Goal: Communication & Community: Answer question/provide support

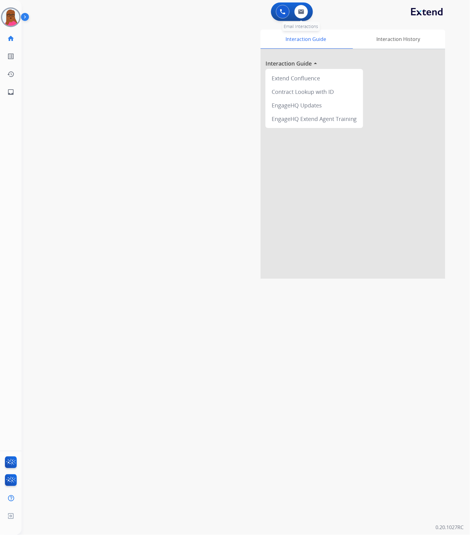
click at [307, 15] on div "0 Email Interactions" at bounding box center [301, 12] width 18 height 14
click at [307, 13] on button at bounding box center [301, 12] width 14 height 14
click at [301, 12] on img at bounding box center [301, 11] width 6 height 5
select select "**********"
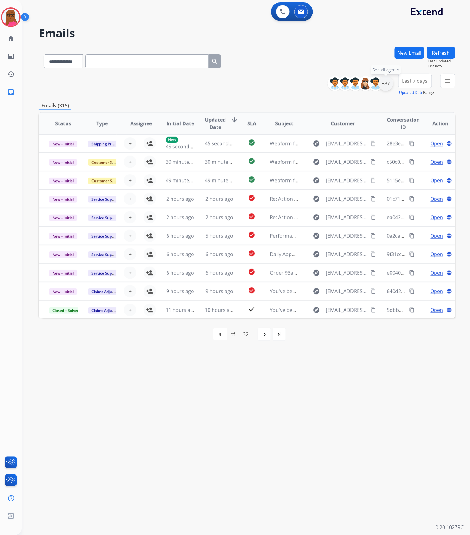
click at [385, 85] on div "+87" at bounding box center [385, 83] width 15 height 15
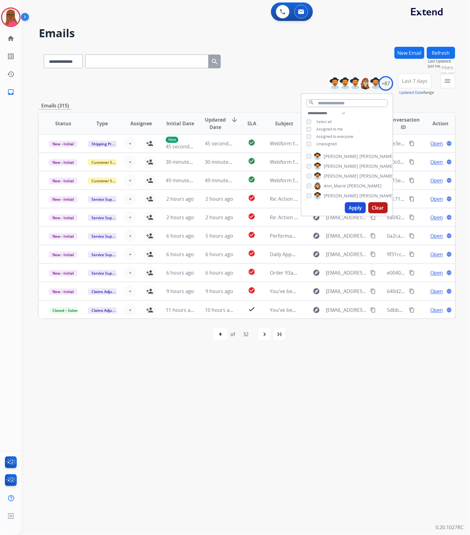
click at [446, 83] on mat-icon "menu" at bounding box center [447, 80] width 7 height 7
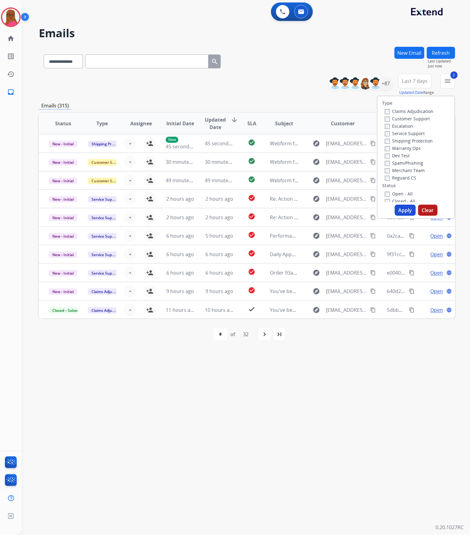
click at [404, 207] on button "Apply" at bounding box center [405, 210] width 21 height 11
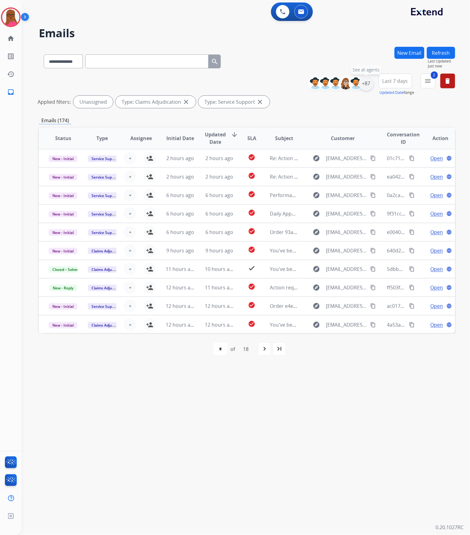
click at [369, 85] on div "+87" at bounding box center [366, 83] width 15 height 15
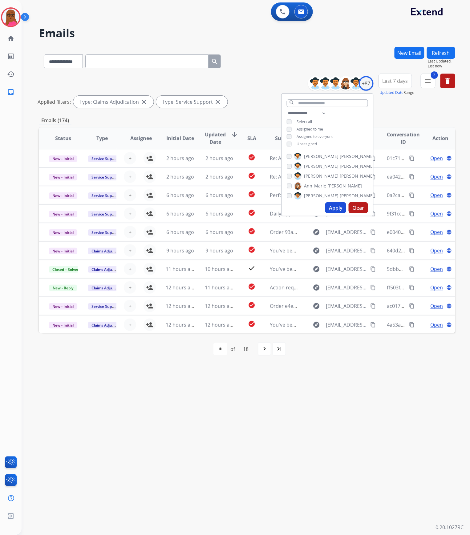
click at [317, 106] on div "search" at bounding box center [327, 102] width 91 height 16
click at [318, 100] on input "text" at bounding box center [327, 103] width 81 height 8
click at [339, 191] on button "Apply" at bounding box center [335, 192] width 21 height 11
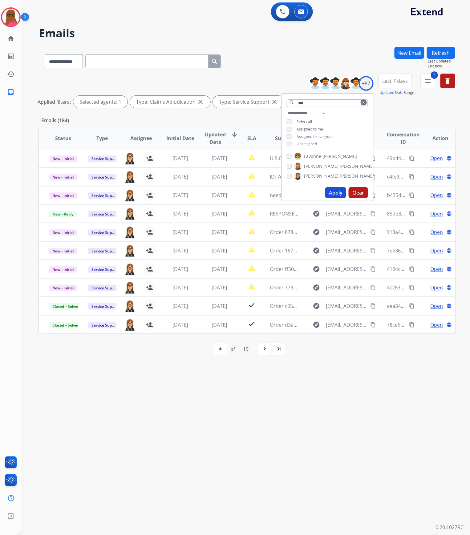
click at [357, 392] on div "**********" at bounding box center [238, 278] width 433 height 513
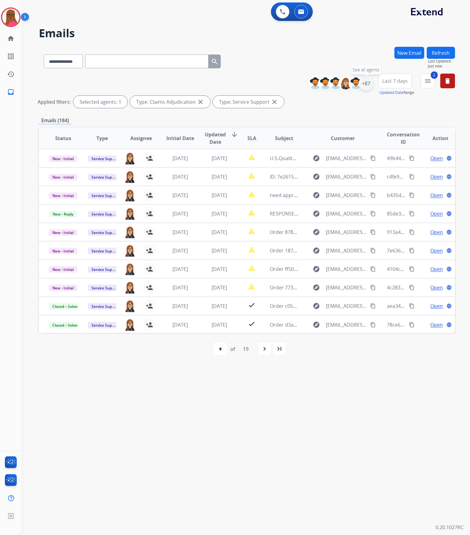
click at [366, 84] on div "+87" at bounding box center [366, 83] width 15 height 15
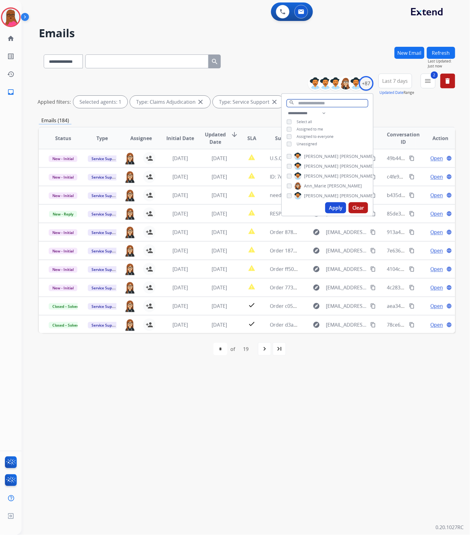
click at [323, 100] on input "text" at bounding box center [327, 103] width 81 height 8
type input "***"
click at [313, 103] on input "***" at bounding box center [327, 103] width 81 height 8
click at [328, 192] on button "Apply" at bounding box center [335, 192] width 21 height 11
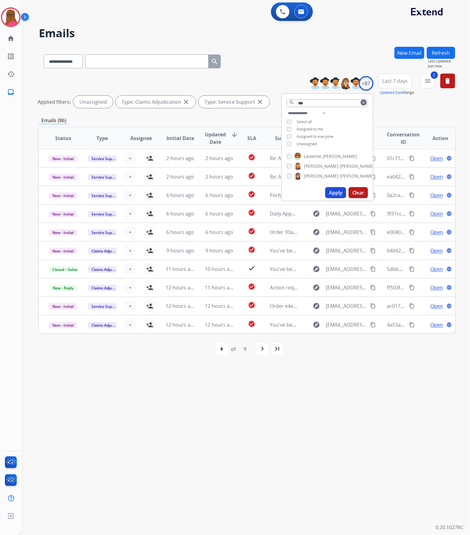
click at [389, 386] on div "**********" at bounding box center [238, 278] width 433 height 513
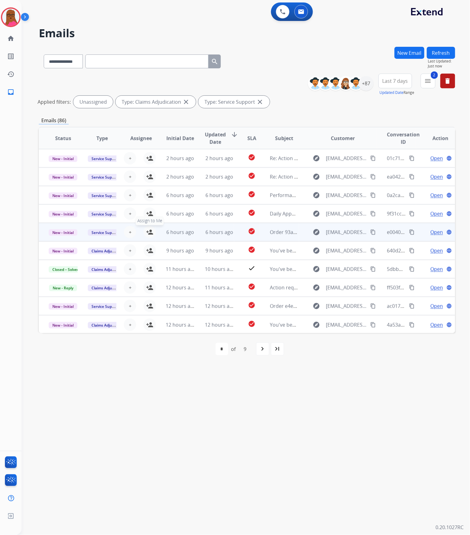
click at [151, 231] on mat-icon "person_add" at bounding box center [149, 231] width 7 height 7
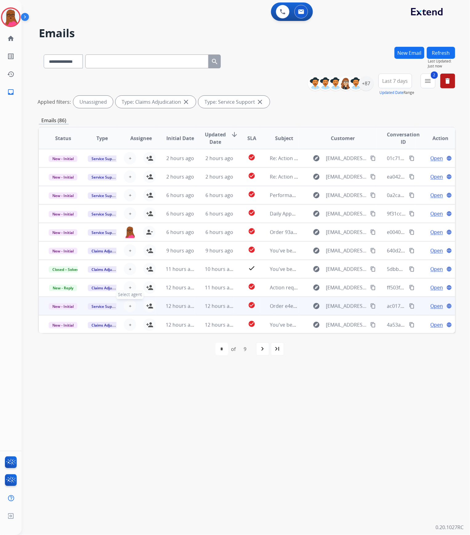
click at [127, 303] on button "+ Select agent" at bounding box center [130, 306] width 12 height 12
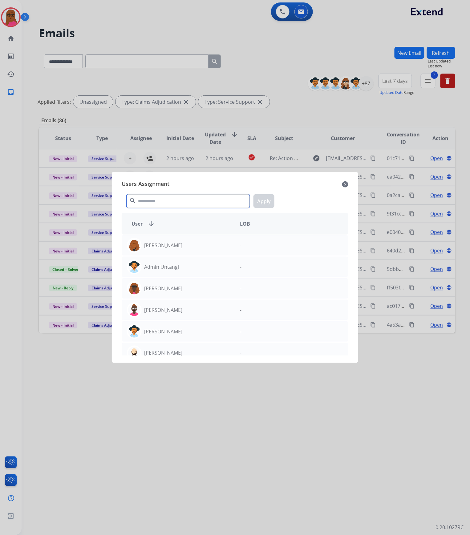
click at [184, 200] on input "text" at bounding box center [188, 201] width 123 height 14
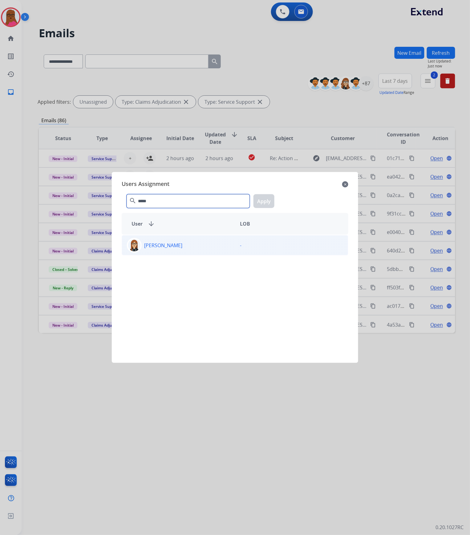
type input "*****"
click at [225, 248] on div "[PERSON_NAME]" at bounding box center [178, 245] width 113 height 15
click at [268, 205] on button "Apply" at bounding box center [263, 201] width 21 height 14
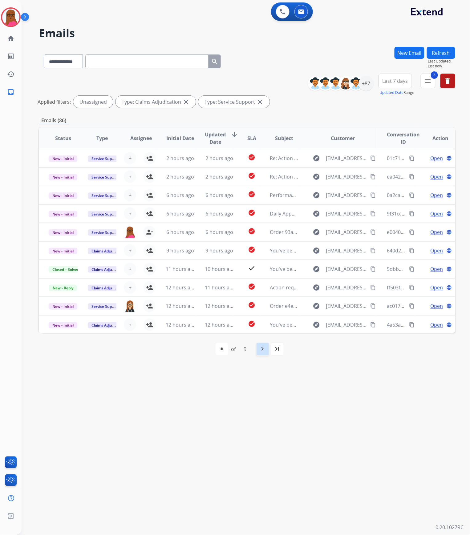
click at [262, 355] on div "navigate_next" at bounding box center [263, 349] width 14 height 14
select select "*"
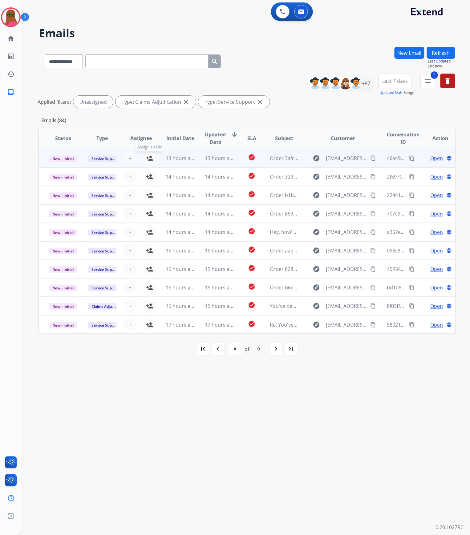
click at [147, 159] on mat-icon "person_add" at bounding box center [149, 158] width 7 height 7
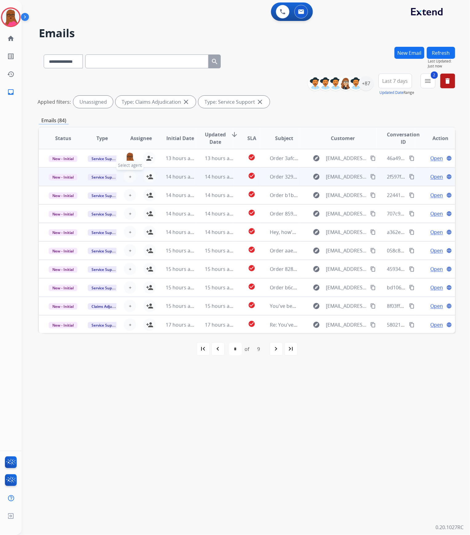
click at [129, 180] on span "+" at bounding box center [130, 176] width 3 height 7
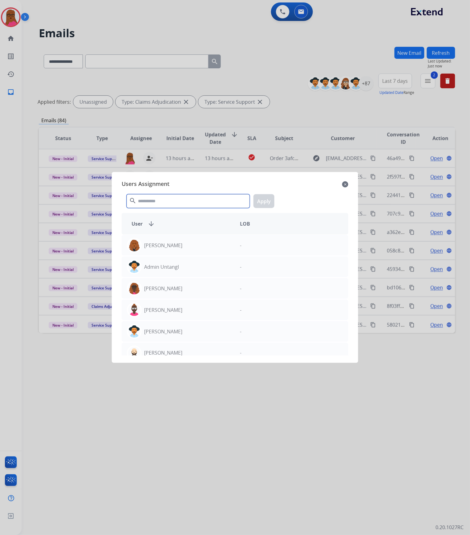
click at [149, 199] on input "text" at bounding box center [188, 201] width 123 height 14
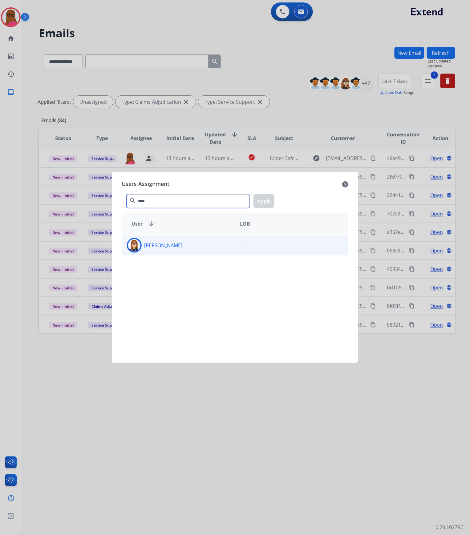
type input "****"
click at [175, 240] on div "[PERSON_NAME]" at bounding box center [178, 245] width 113 height 15
click at [267, 201] on button "Apply" at bounding box center [263, 201] width 21 height 14
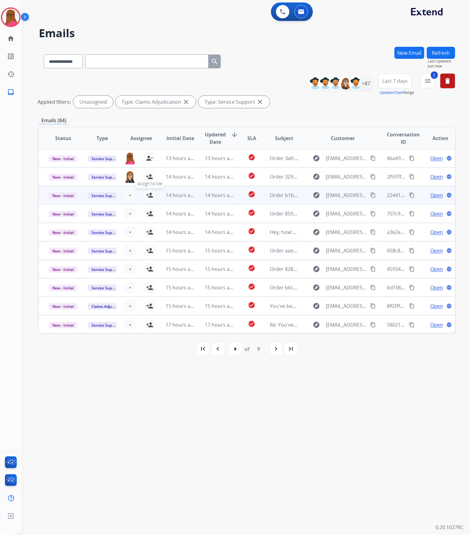
click at [148, 198] on mat-icon "person_add" at bounding box center [149, 194] width 7 height 7
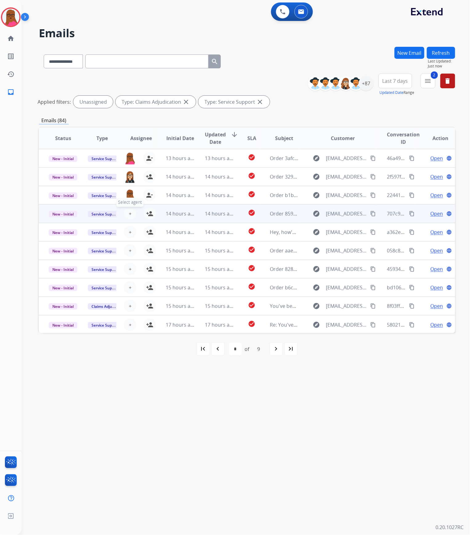
click at [131, 215] on button "+ Select agent" at bounding box center [130, 214] width 12 height 12
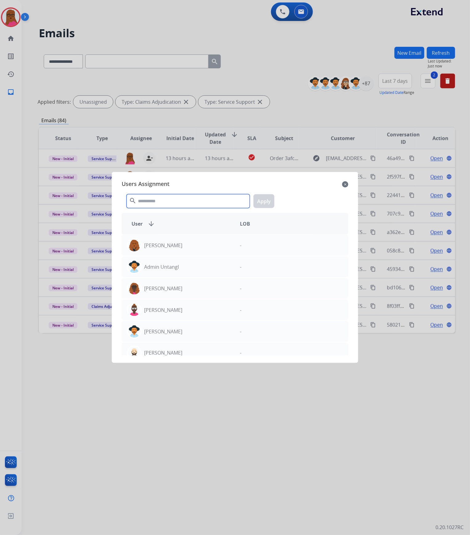
click at [152, 200] on input "text" at bounding box center [188, 201] width 123 height 14
type input "****"
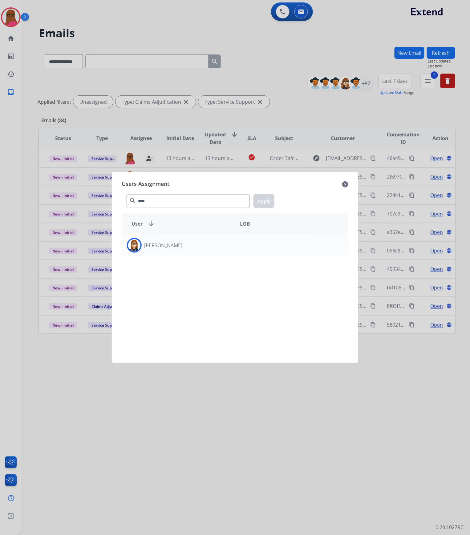
click at [163, 260] on div "[PERSON_NAME] -" at bounding box center [235, 295] width 227 height 121
click at [175, 246] on p "[PERSON_NAME]" at bounding box center [163, 245] width 38 height 7
click at [264, 198] on button "Apply" at bounding box center [263, 201] width 21 height 14
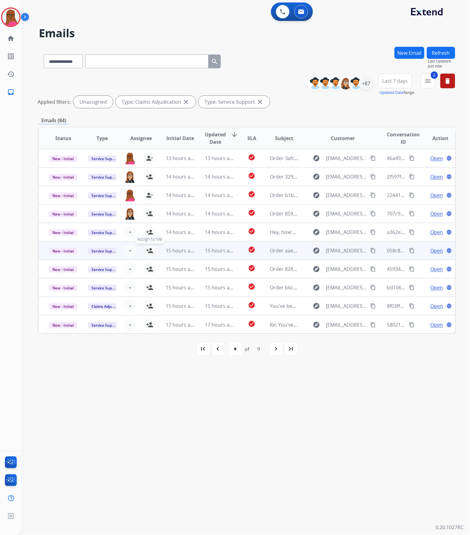
click at [147, 248] on mat-icon "person_add" at bounding box center [149, 250] width 7 height 7
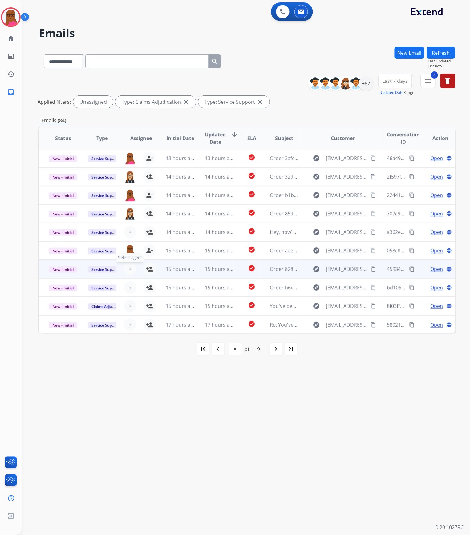
click at [129, 269] on span "+" at bounding box center [130, 268] width 3 height 7
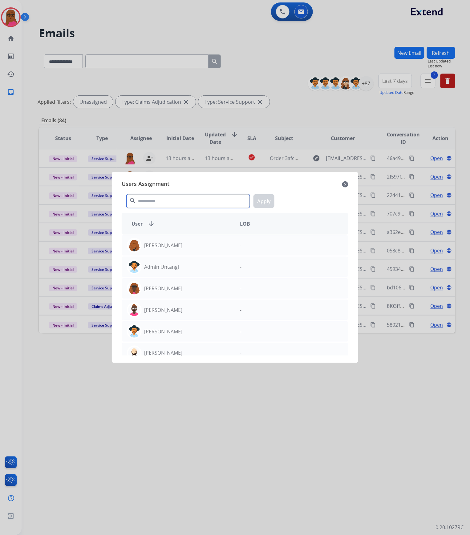
click at [191, 197] on input "text" at bounding box center [188, 201] width 123 height 14
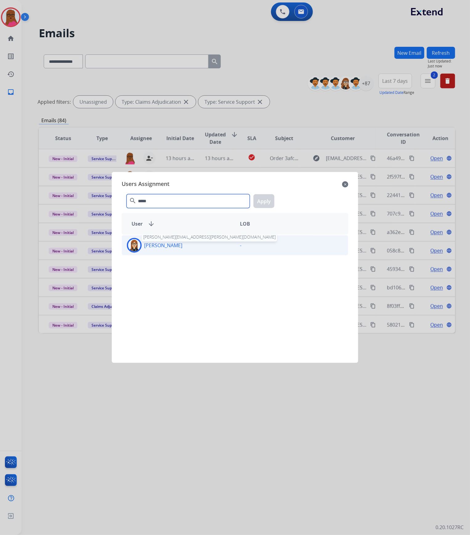
type input "*****"
click at [157, 246] on p "[PERSON_NAME]" at bounding box center [163, 245] width 38 height 7
click at [268, 201] on button "Apply" at bounding box center [263, 201] width 21 height 14
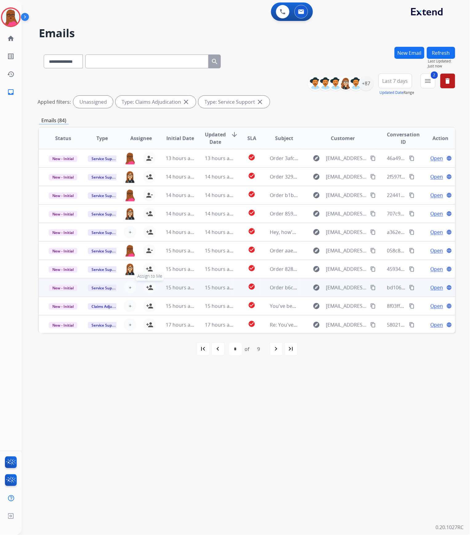
click at [148, 290] on mat-icon "person_add" at bounding box center [149, 287] width 7 height 7
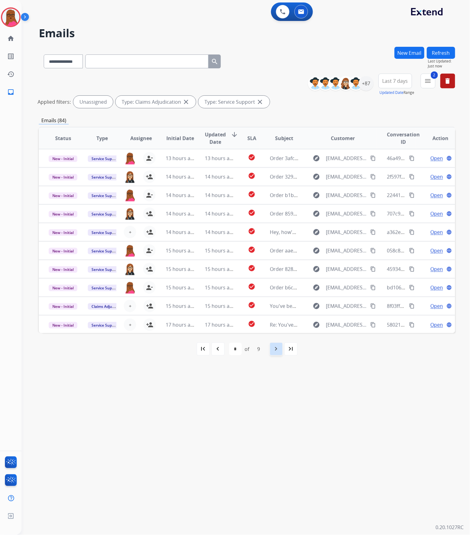
click at [276, 352] on mat-icon "navigate_next" at bounding box center [275, 348] width 7 height 7
select select "*"
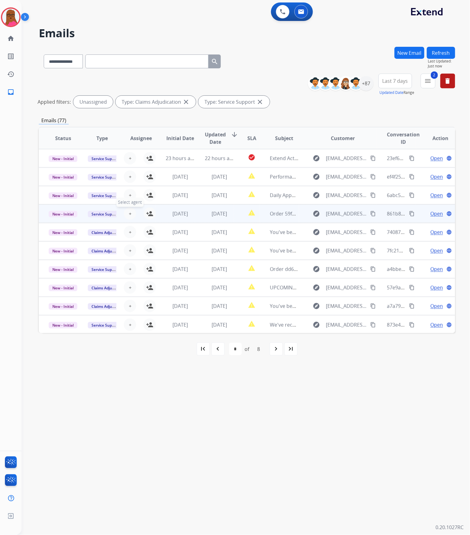
click at [129, 211] on span "+" at bounding box center [130, 213] width 3 height 7
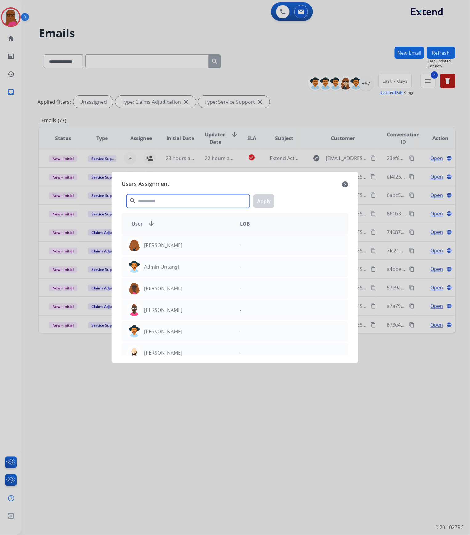
click at [154, 204] on input "text" at bounding box center [188, 201] width 123 height 14
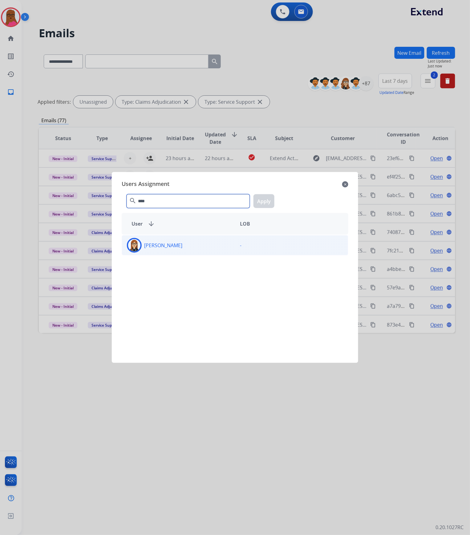
type input "****"
click at [164, 250] on div "[PERSON_NAME]" at bounding box center [178, 245] width 113 height 15
click at [265, 201] on button "Apply" at bounding box center [263, 201] width 21 height 14
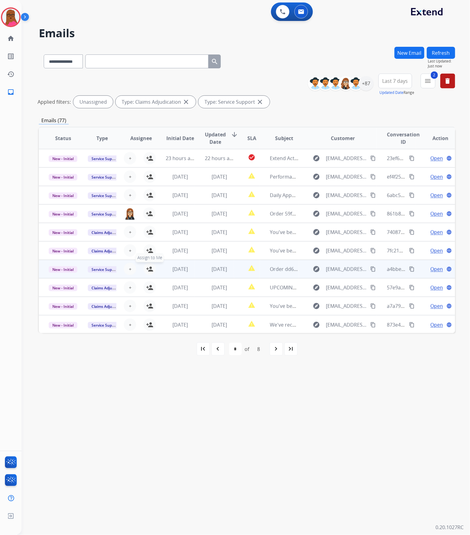
click at [148, 269] on mat-icon "person_add" at bounding box center [149, 268] width 7 height 7
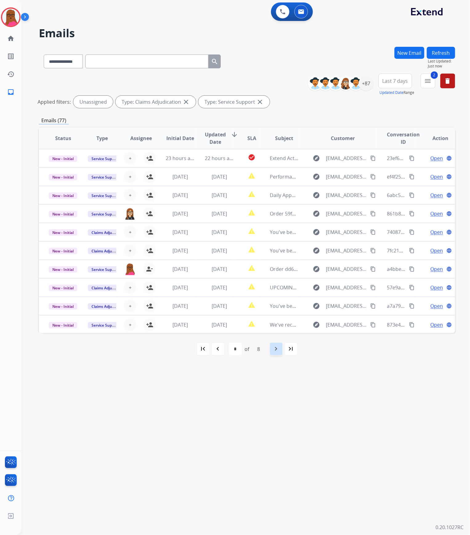
click at [274, 350] on mat-icon "navigate_next" at bounding box center [275, 348] width 7 height 7
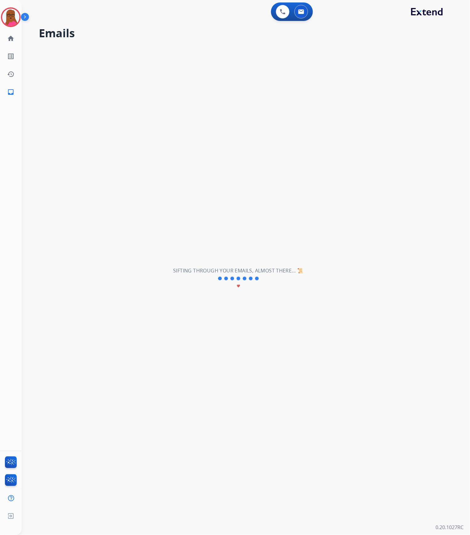
select select "*"
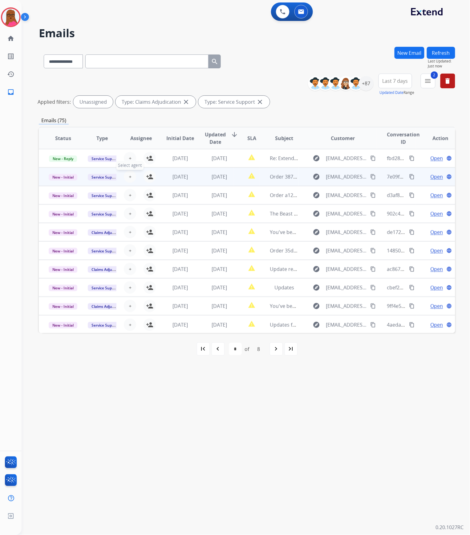
click at [131, 176] on button "+ Select agent" at bounding box center [130, 177] width 12 height 12
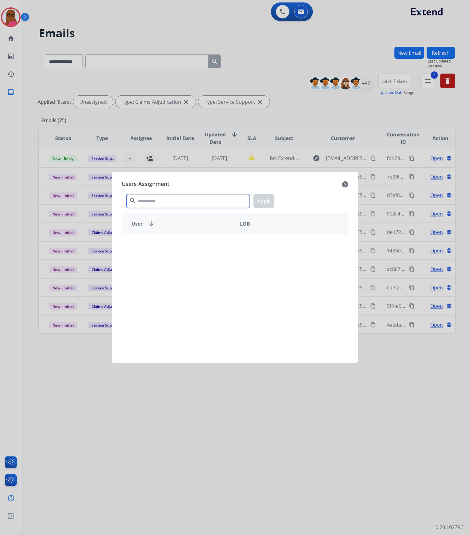
click at [151, 194] on input "text" at bounding box center [188, 201] width 123 height 14
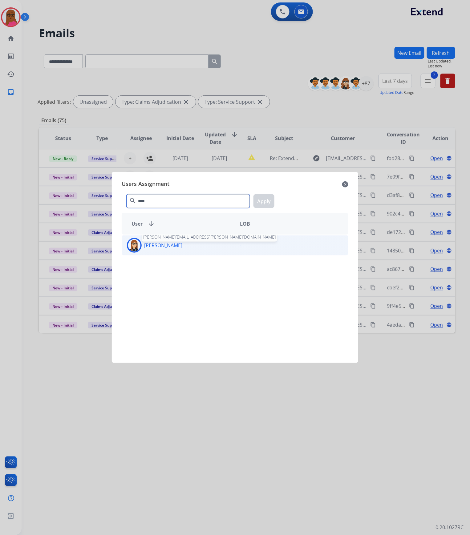
type input "****"
click at [167, 247] on p "[PERSON_NAME]" at bounding box center [163, 245] width 38 height 7
click at [264, 194] on div "**** search Apply" at bounding box center [235, 199] width 227 height 21
click at [268, 201] on button "Apply" at bounding box center [263, 201] width 21 height 14
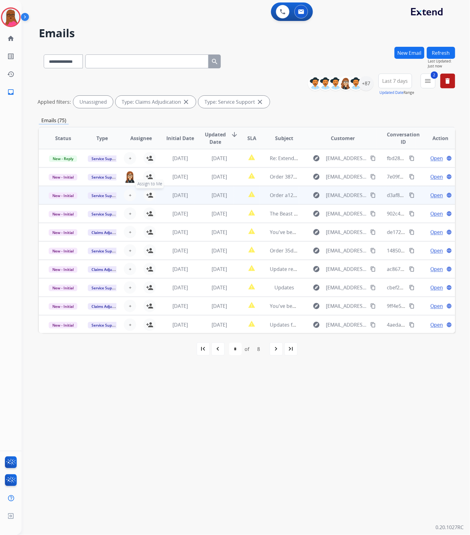
click at [148, 193] on mat-icon "person_add" at bounding box center [149, 194] width 7 height 7
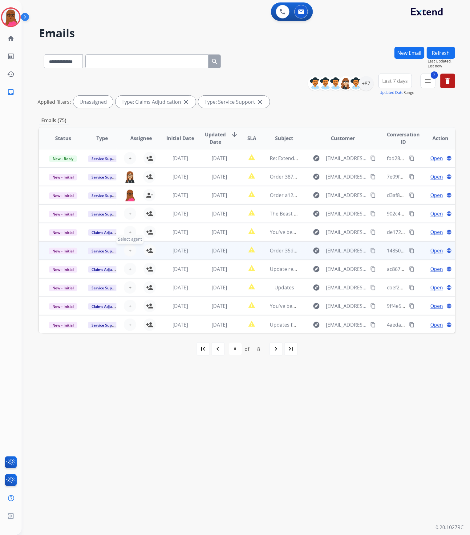
click at [129, 251] on span "+" at bounding box center [130, 250] width 3 height 7
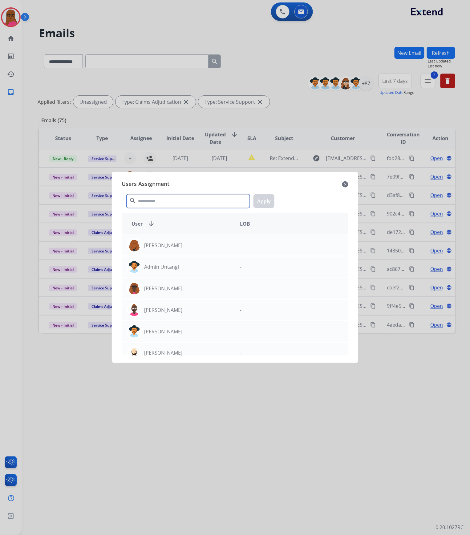
click at [158, 203] on input "text" at bounding box center [188, 201] width 123 height 14
type input "****"
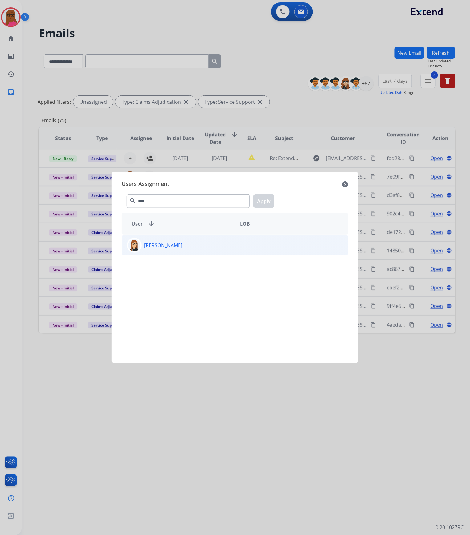
drag, startPoint x: 165, startPoint y: 234, endPoint x: 165, endPoint y: 249, distance: 14.5
click at [165, 235] on div "[PERSON_NAME] -" at bounding box center [235, 295] width 227 height 121
click at [165, 249] on p "[PERSON_NAME]" at bounding box center [163, 245] width 38 height 7
click at [264, 200] on button "Apply" at bounding box center [263, 201] width 21 height 14
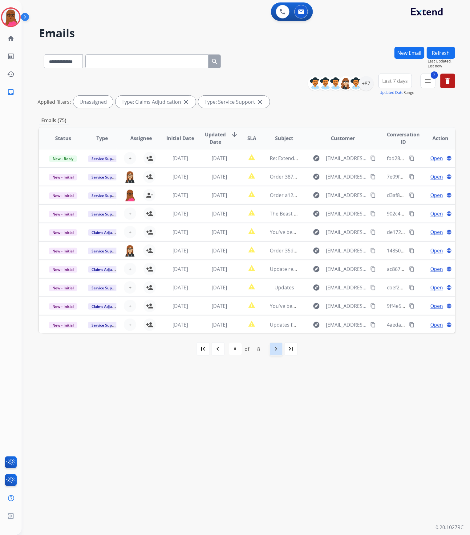
click at [272, 352] on mat-icon "navigate_next" at bounding box center [275, 348] width 7 height 7
select select "*"
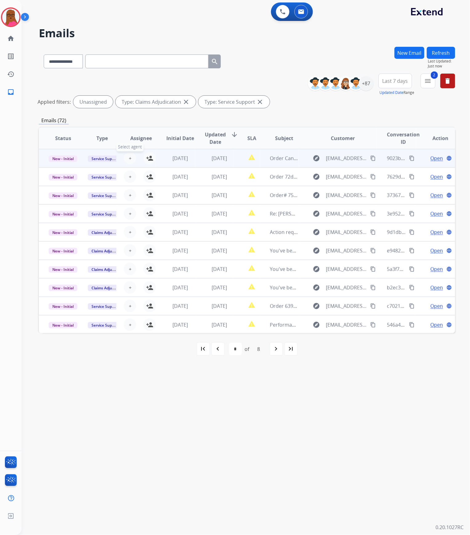
click at [133, 158] on button "+ Select agent" at bounding box center [130, 158] width 12 height 12
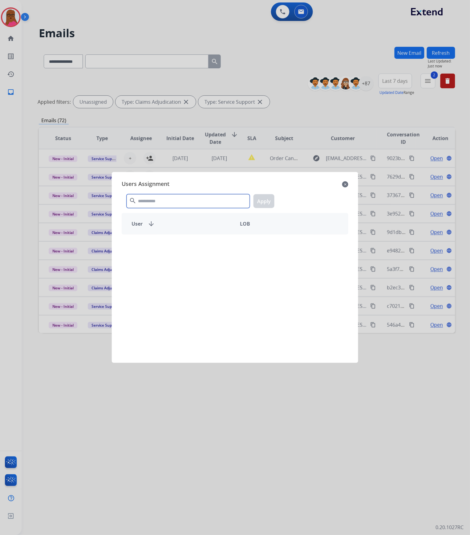
click at [160, 198] on input "text" at bounding box center [188, 201] width 123 height 14
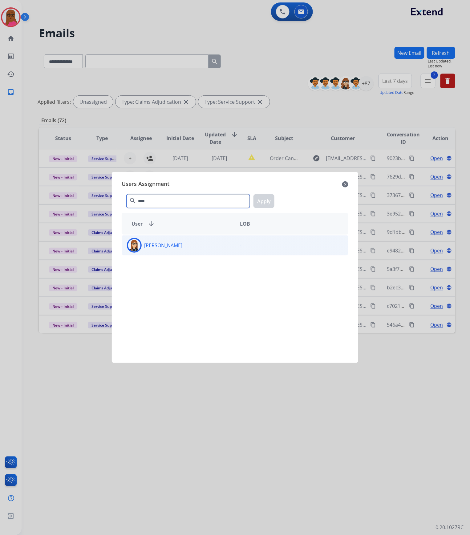
type input "****"
click at [202, 256] on div "[PERSON_NAME] -" at bounding box center [235, 245] width 227 height 20
click at [260, 204] on button "Apply" at bounding box center [263, 201] width 21 height 14
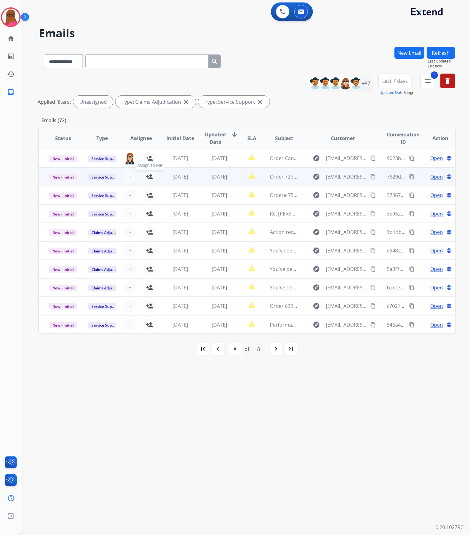
click at [149, 179] on mat-icon "person_add" at bounding box center [149, 176] width 7 height 7
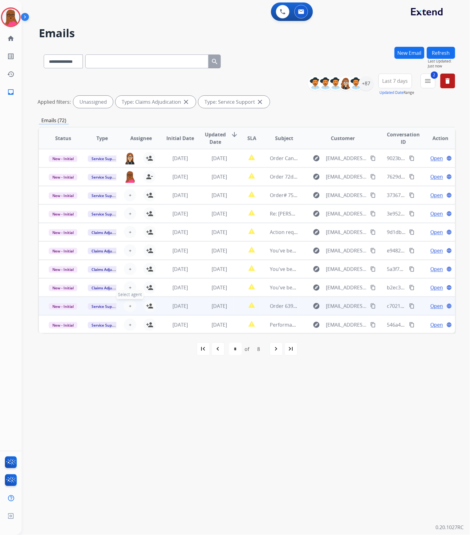
click at [126, 305] on button "+ Select agent" at bounding box center [130, 306] width 12 height 12
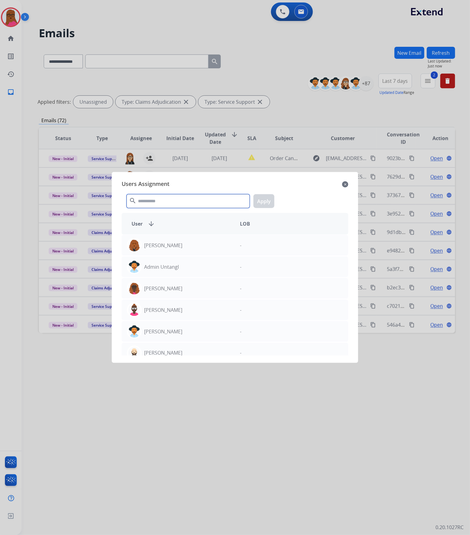
click at [175, 198] on input "text" at bounding box center [188, 201] width 123 height 14
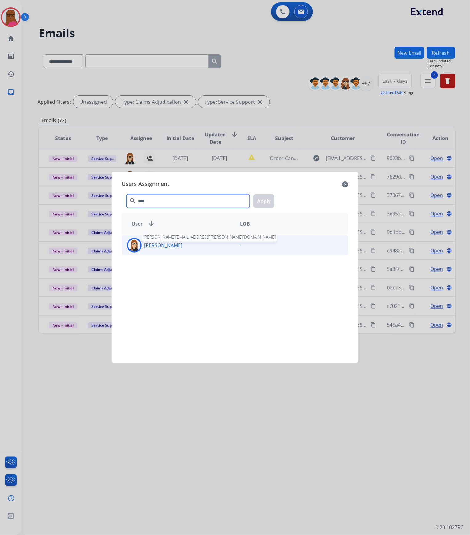
type input "****"
click at [169, 247] on p "[PERSON_NAME]" at bounding box center [163, 245] width 38 height 7
click at [268, 196] on button "Apply" at bounding box center [263, 201] width 21 height 14
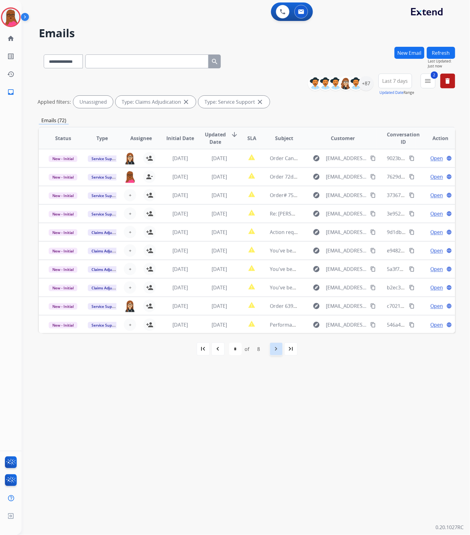
click at [273, 353] on mat-icon "navigate_next" at bounding box center [275, 348] width 7 height 7
click at [277, 354] on div "navigate_next" at bounding box center [276, 349] width 14 height 14
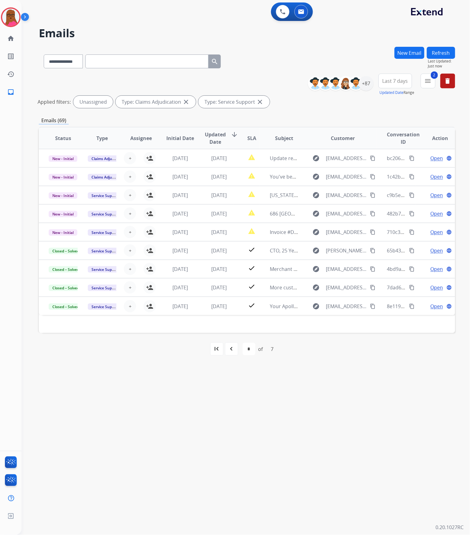
click at [441, 54] on button "Refresh" at bounding box center [441, 53] width 28 height 12
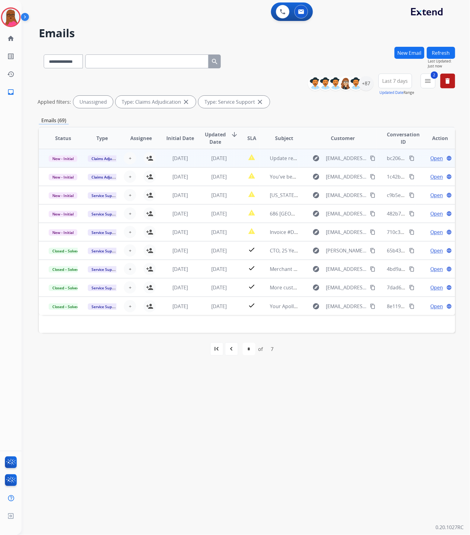
click at [278, 154] on td "Update regarding your fulfillment method for Service Order: c48aadba-7bdd-4825-…" at bounding box center [279, 158] width 39 height 18
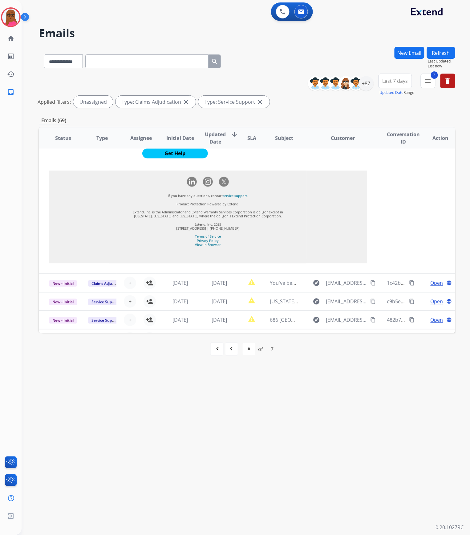
scroll to position [547, 0]
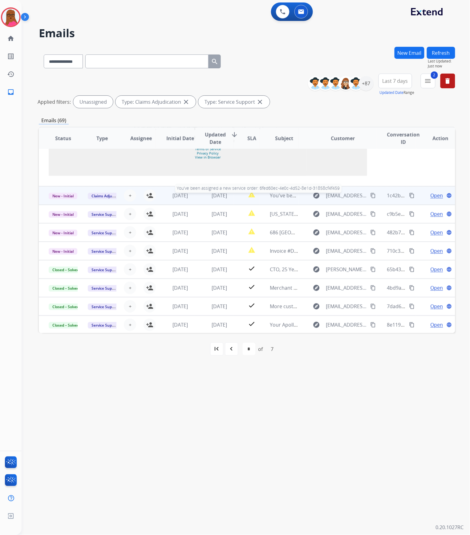
click at [275, 195] on span "You've been assigned a new service order: 6fed60ec-4e0c-4d52-8e1d-31858cf4f459" at bounding box center [365, 195] width 191 height 7
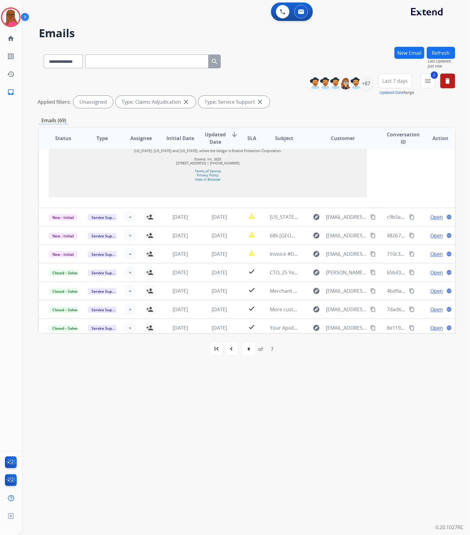
scroll to position [712, 0]
click at [212, 351] on div "first_page" at bounding box center [217, 349] width 14 height 14
select select "*"
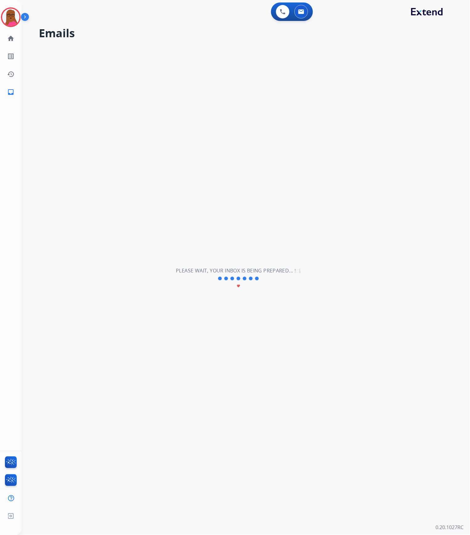
scroll to position [20, 0]
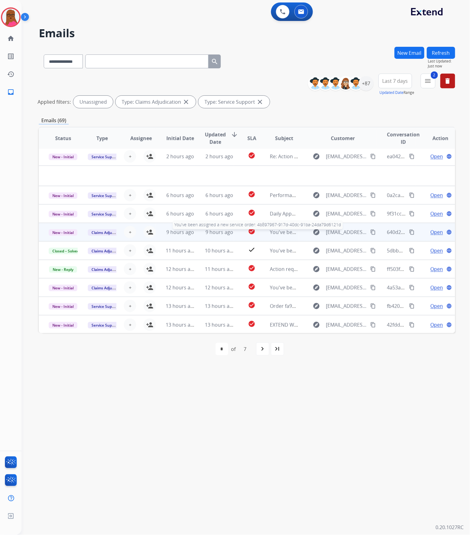
click at [270, 234] on span "You've been assigned a new service order: 4b897967-917d-40dc-91ba-24da79d6121d" at bounding box center [368, 232] width 196 height 7
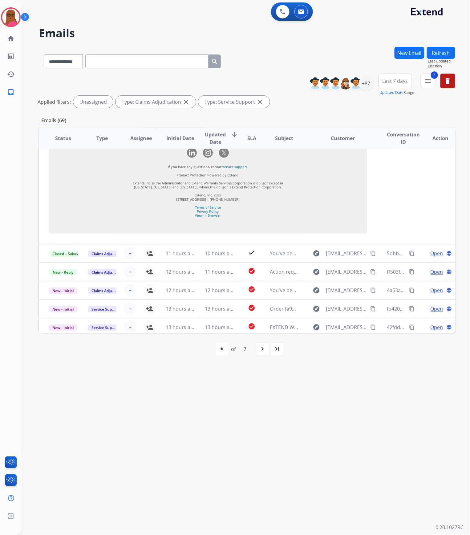
scroll to position [662, 0]
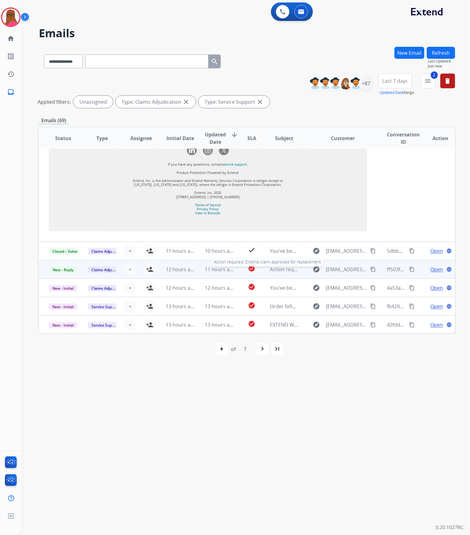
click at [282, 268] on span "Action required: Extend claim approved for replacement" at bounding box center [335, 269] width 131 height 7
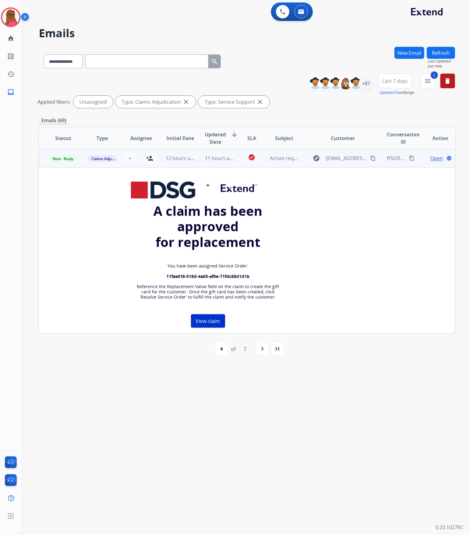
scroll to position [29, 0]
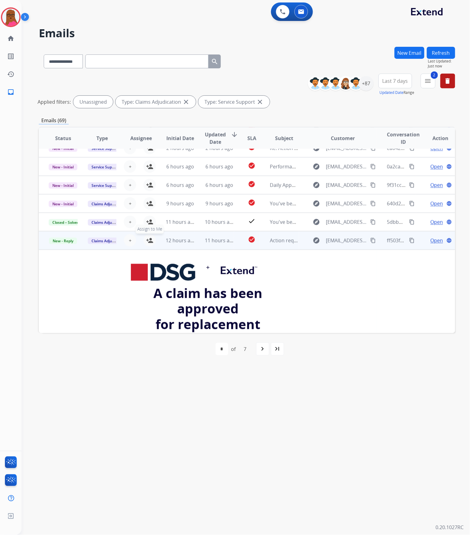
click at [152, 241] on mat-icon "person_add" at bounding box center [149, 240] width 7 height 7
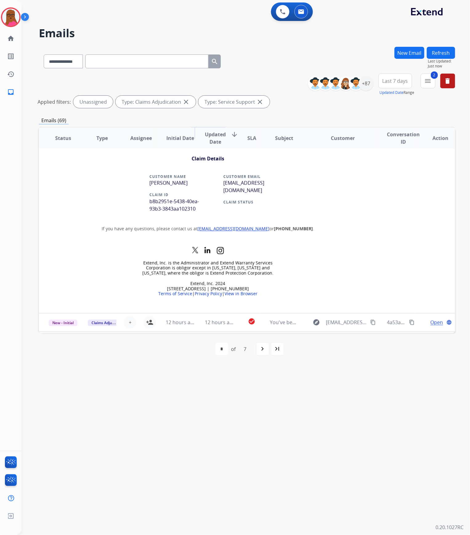
scroll to position [335, 0]
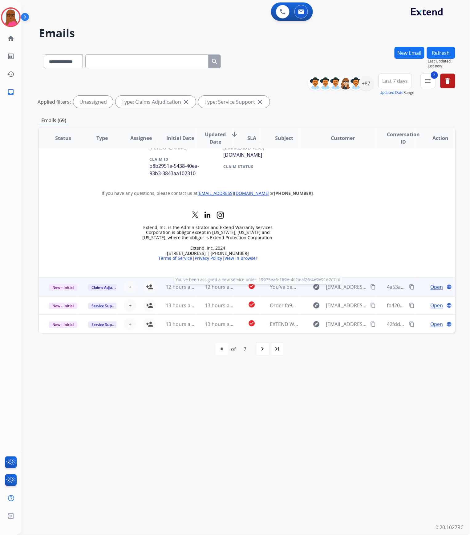
click at [279, 286] on span "You've been assigned a new service order: 19975ea6-169e-4c2a-af26-4e9e91e2c7cd" at bounding box center [366, 287] width 192 height 7
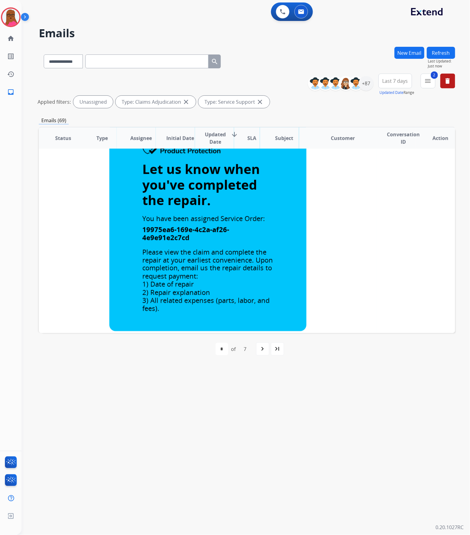
scroll to position [52, 0]
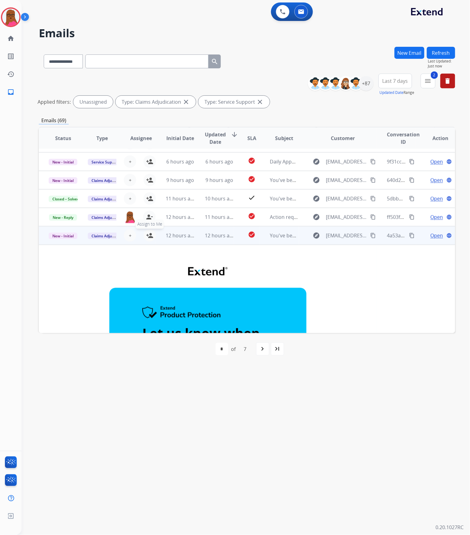
click at [148, 234] on mat-icon "person_add" at bounding box center [149, 235] width 7 height 7
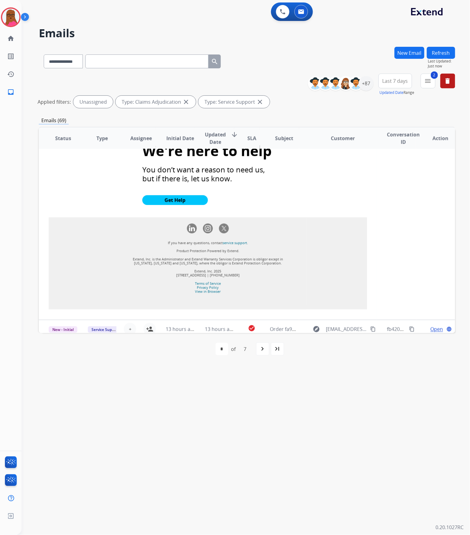
scroll to position [656, 0]
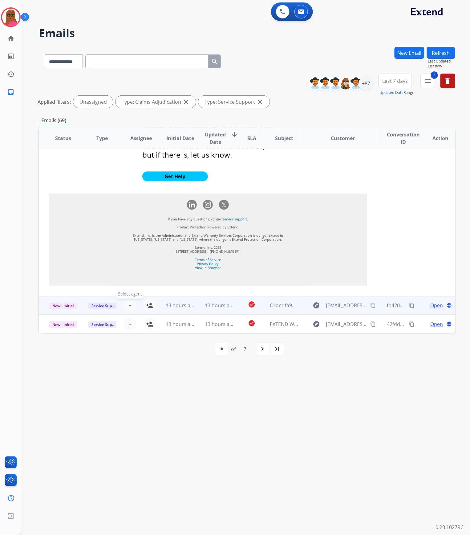
click at [132, 307] on button "+ Select agent" at bounding box center [130, 305] width 12 height 12
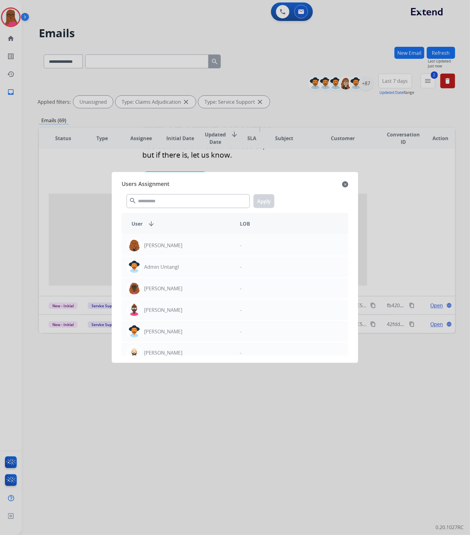
click at [182, 172] on div "Users Assignment close search Apply User arrow_downward LOB [PERSON_NAME] - Adm…" at bounding box center [235, 267] width 246 height 191
click at [173, 200] on input "text" at bounding box center [188, 201] width 123 height 14
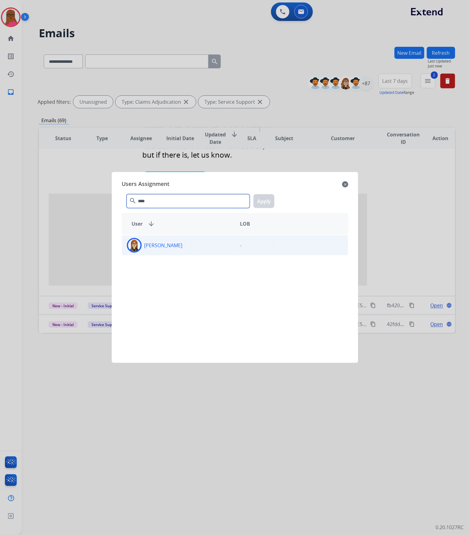
type input "****"
click at [247, 240] on div "-" at bounding box center [291, 245] width 113 height 15
click at [270, 199] on button "Apply" at bounding box center [263, 201] width 21 height 14
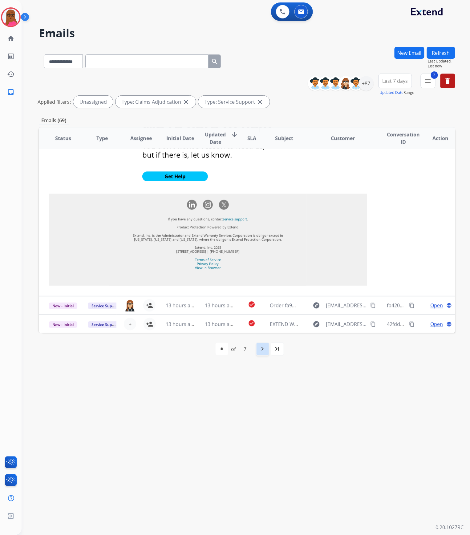
click at [258, 352] on div "navigate_next" at bounding box center [263, 349] width 14 height 14
select select "*"
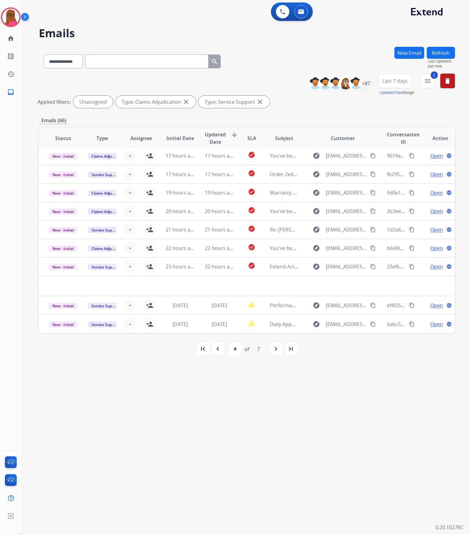
scroll to position [20, 0]
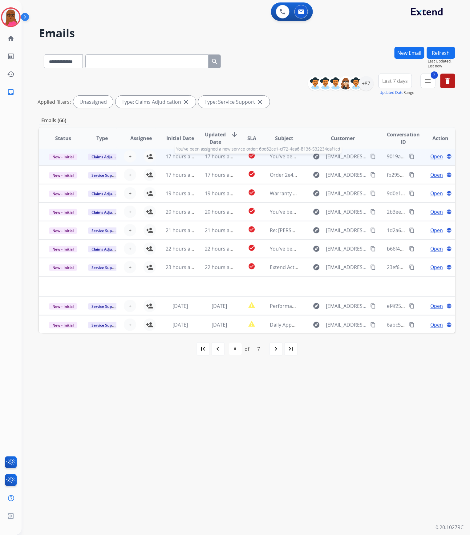
click at [280, 159] on span "You've been assigned a new service order: 6bd62ce1-cf72-4ea6-8136-532234daf1cd" at bounding box center [366, 156] width 192 height 7
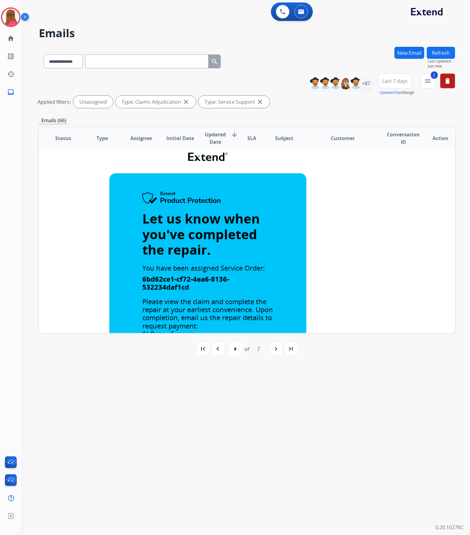
scroll to position [0, 0]
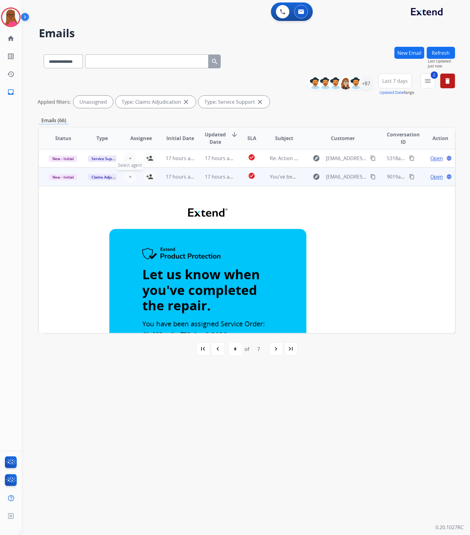
click at [131, 175] on button "+ Select agent" at bounding box center [130, 177] width 12 height 12
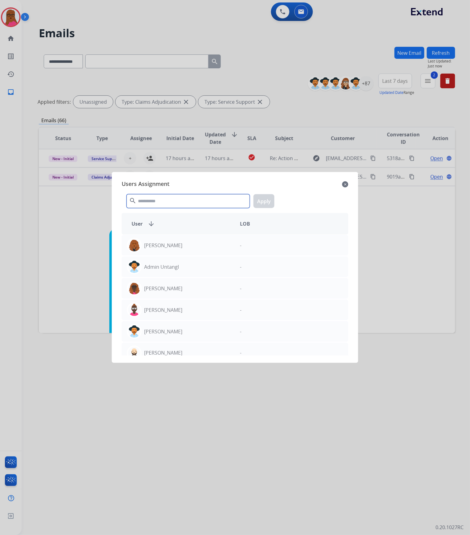
click at [175, 206] on input "text" at bounding box center [188, 201] width 123 height 14
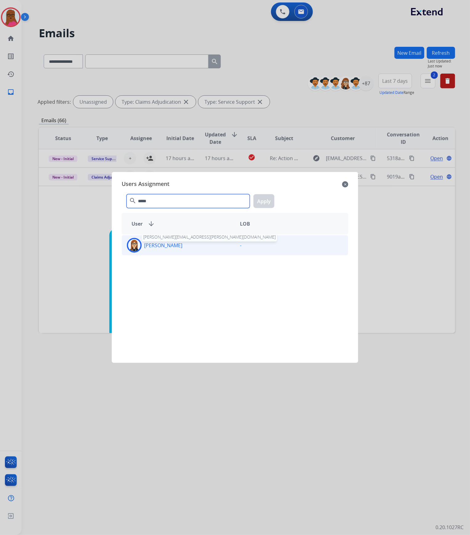
type input "*****"
click at [175, 244] on p "[PERSON_NAME]" at bounding box center [163, 245] width 38 height 7
click at [262, 204] on button "Apply" at bounding box center [263, 201] width 21 height 14
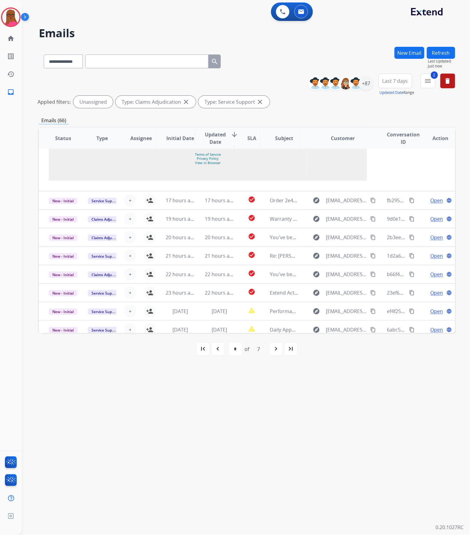
scroll to position [698, 0]
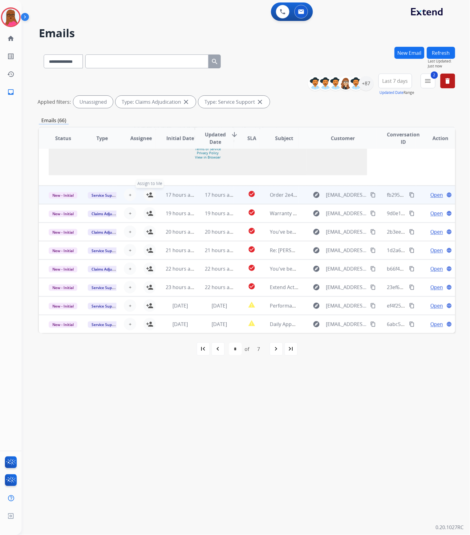
click at [148, 199] on mat-icon "person_add" at bounding box center [149, 194] width 7 height 7
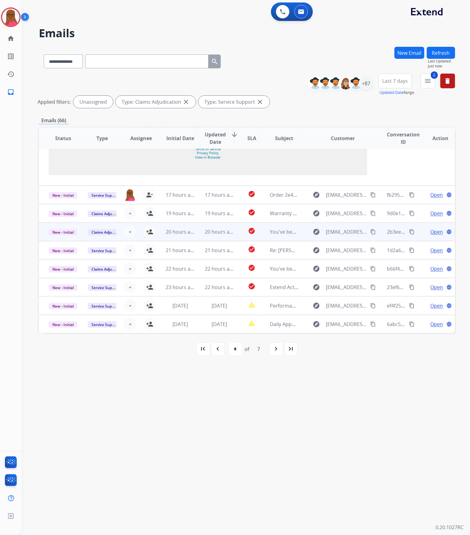
click at [265, 241] on td "You've been assigned a new service order: 3efda9b5-fc09-439e-9ee9-576533349a50" at bounding box center [279, 232] width 39 height 18
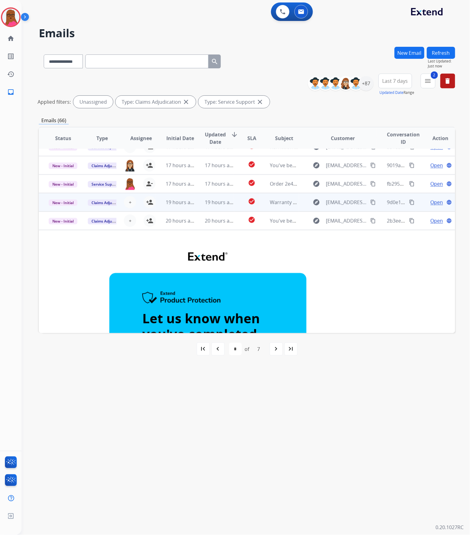
scroll to position [4, 0]
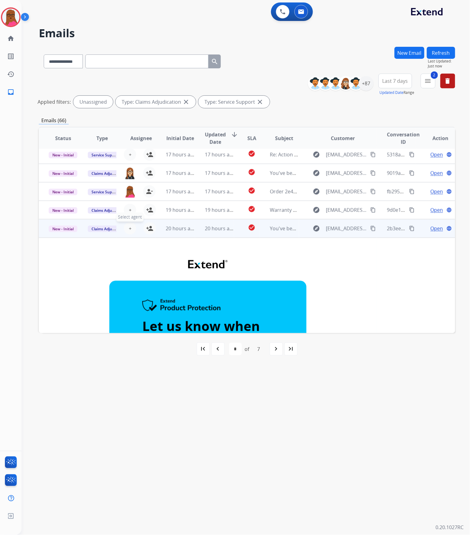
click at [131, 229] on button "+ Select agent" at bounding box center [130, 228] width 12 height 12
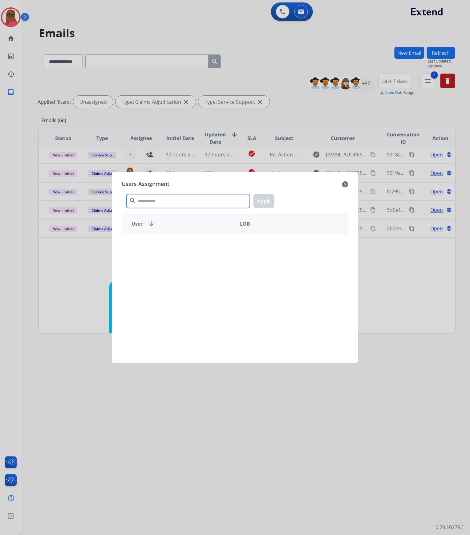
click at [169, 204] on input "text" at bounding box center [188, 201] width 123 height 14
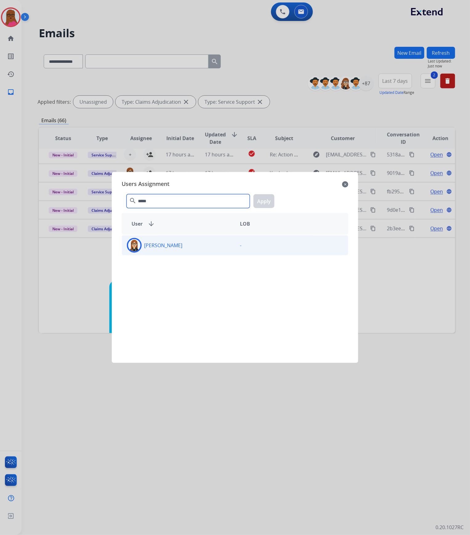
type input "*****"
click at [235, 240] on div "-" at bounding box center [291, 245] width 113 height 15
click at [267, 197] on button "Apply" at bounding box center [263, 201] width 21 height 14
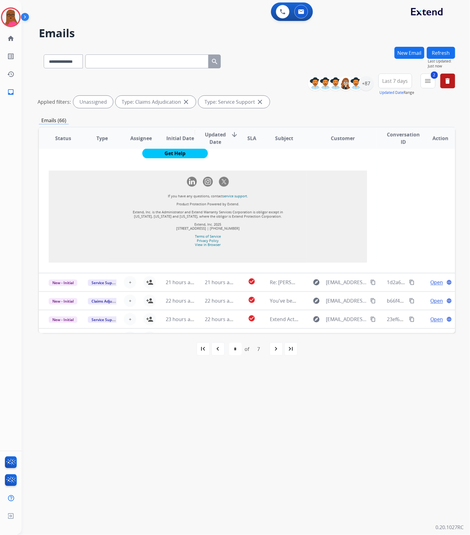
scroll to position [650, 0]
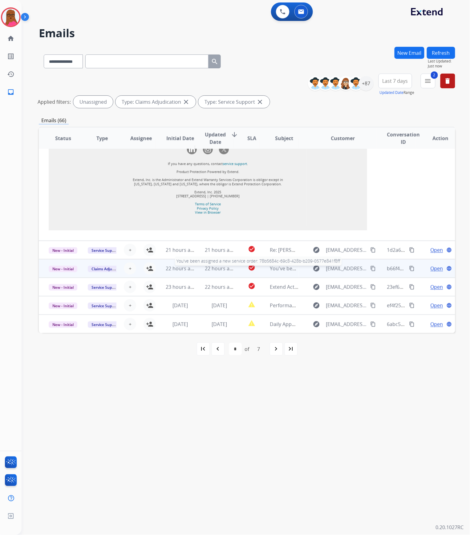
click at [270, 272] on div "You've been assigned a new service order: 78b5684c-69c8-428b-b209-0577e841f8ff" at bounding box center [284, 268] width 29 height 7
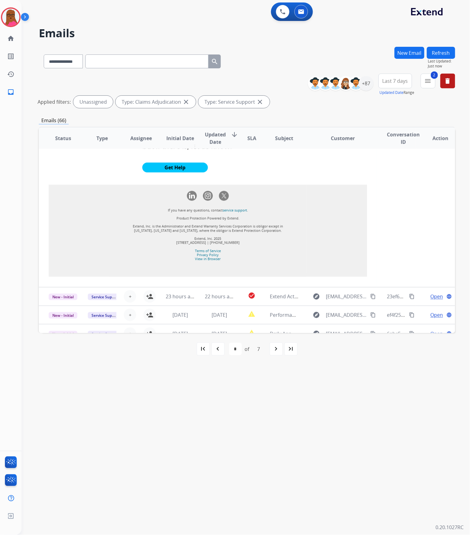
scroll to position [671, 0]
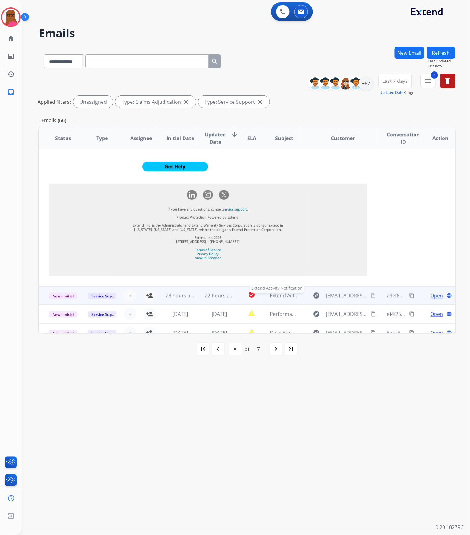
click at [290, 292] on span "Extend Activity Notification" at bounding box center [301, 295] width 62 height 7
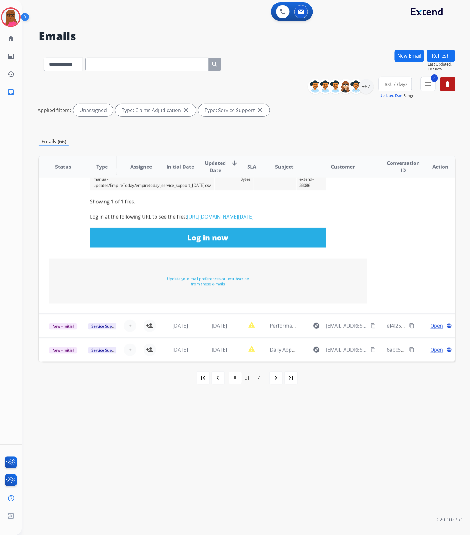
scroll to position [288, 0]
click at [280, 375] on div "navigate_next" at bounding box center [276, 378] width 14 height 14
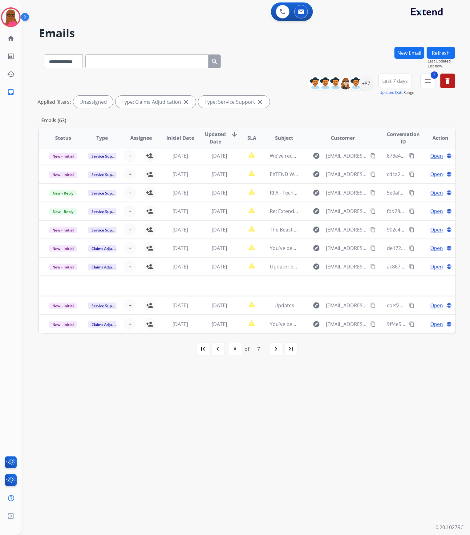
scroll to position [20, 0]
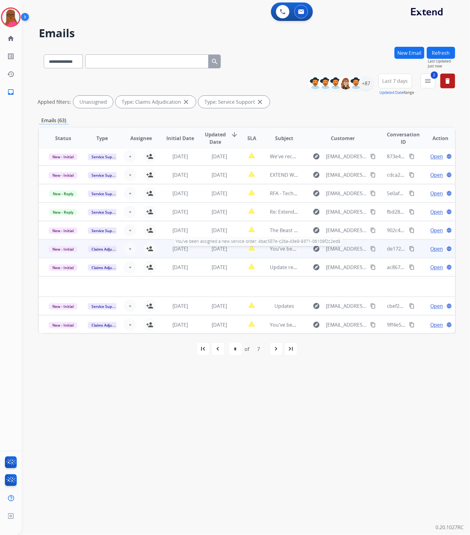
click at [285, 248] on span "You've been assigned a new service order: 4bac587e-c26a-43e9-9371-06109f2c2ed9" at bounding box center [366, 248] width 193 height 7
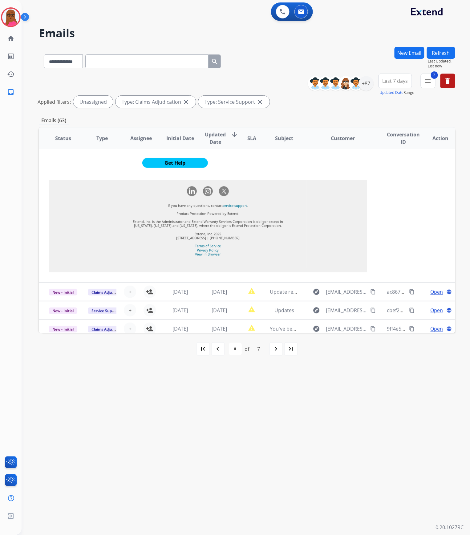
scroll to position [674, 0]
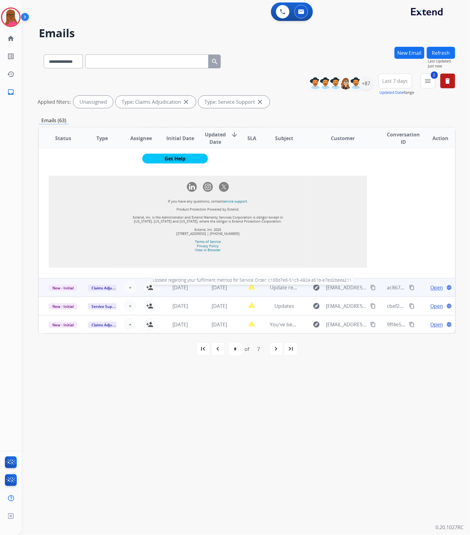
click at [284, 290] on span "Update regarding your fulfillment method for Service Order: c108d7e6-51c3-492a-…" at bounding box center [388, 287] width 236 height 7
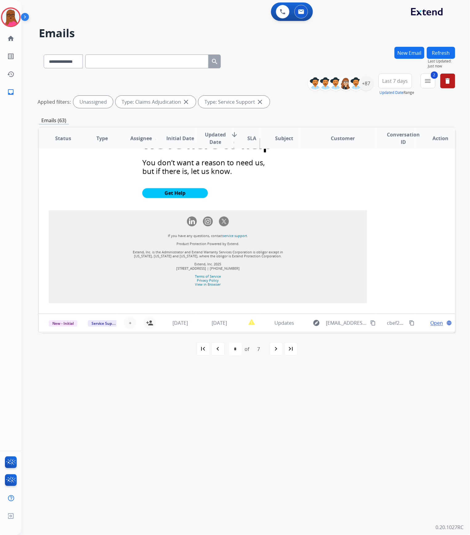
scroll to position [554, 0]
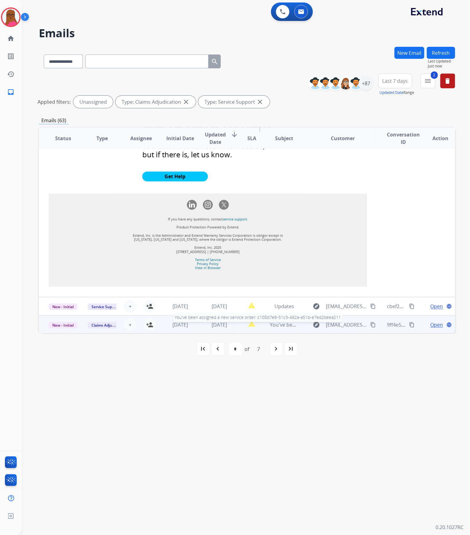
click at [281, 328] on td "You've been assigned a new service order: c108d7e6-51c3-492a-a51b-e7ed2beea211 …" at bounding box center [279, 325] width 39 height 18
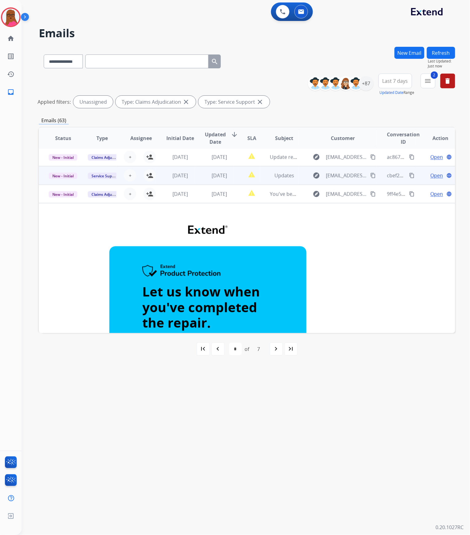
scroll to position [100, 0]
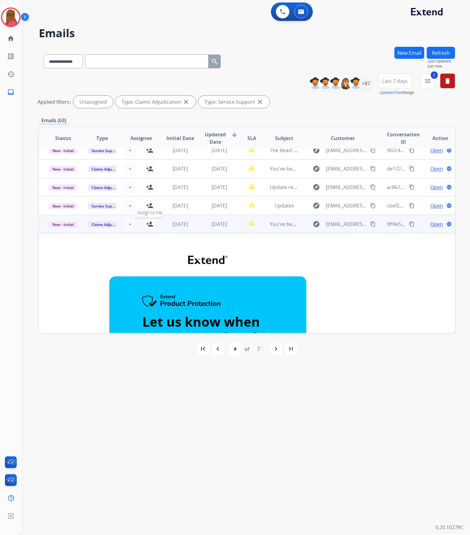
click at [150, 220] on mat-icon "person_add" at bounding box center [149, 223] width 7 height 7
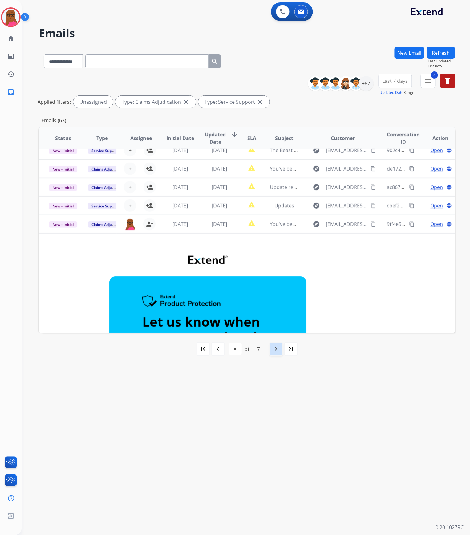
click at [275, 346] on mat-icon "navigate_next" at bounding box center [275, 348] width 7 height 7
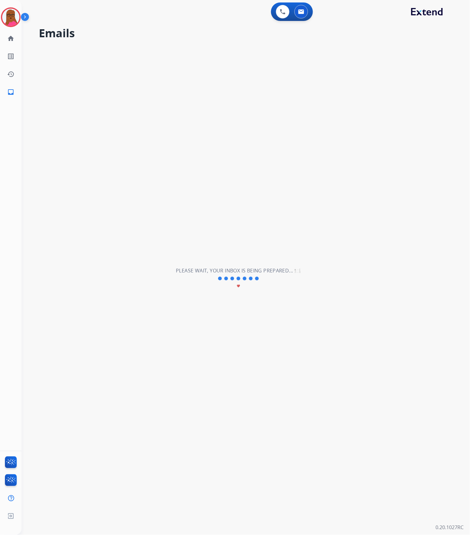
select select "*"
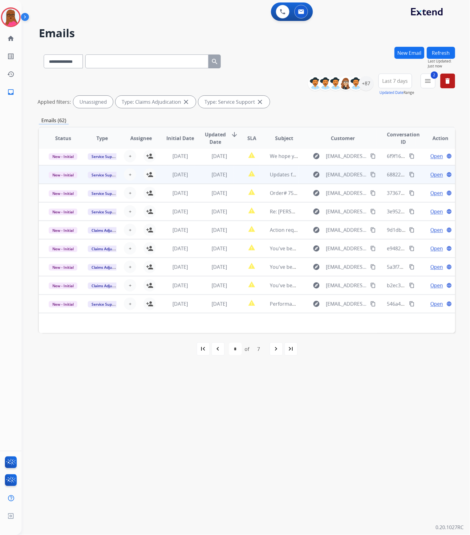
scroll to position [20, 0]
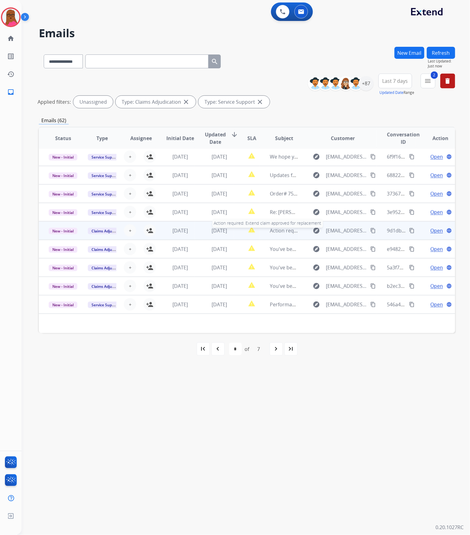
click at [270, 228] on span "Action required: Extend claim approved for replacement" at bounding box center [335, 230] width 131 height 7
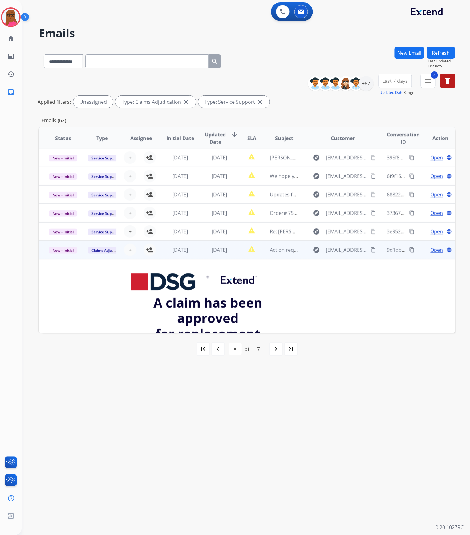
scroll to position [0, 0]
click at [129, 251] on span "+" at bounding box center [130, 250] width 3 height 7
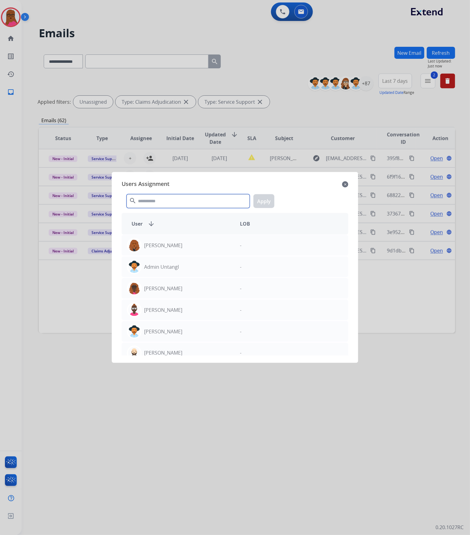
drag, startPoint x: 190, startPoint y: 195, endPoint x: 188, endPoint y: 199, distance: 4.8
click at [189, 197] on input "text" at bounding box center [188, 201] width 123 height 14
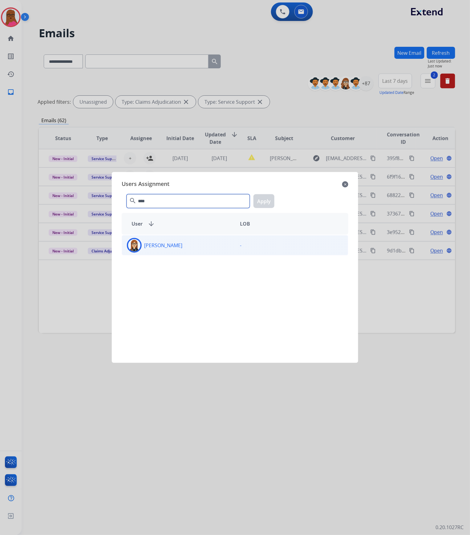
type input "****"
click at [254, 252] on div "-" at bounding box center [291, 245] width 113 height 15
click at [269, 205] on button "Apply" at bounding box center [263, 201] width 21 height 14
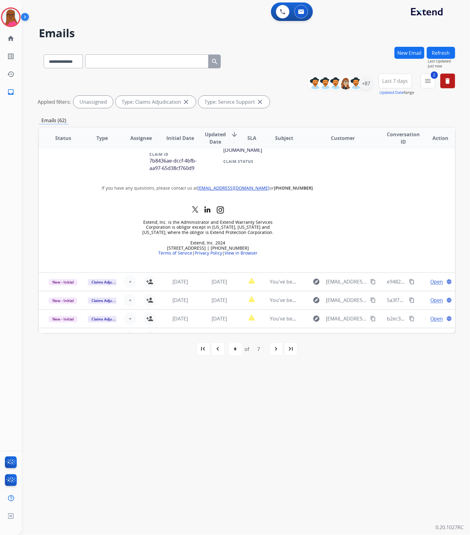
scroll to position [335, 0]
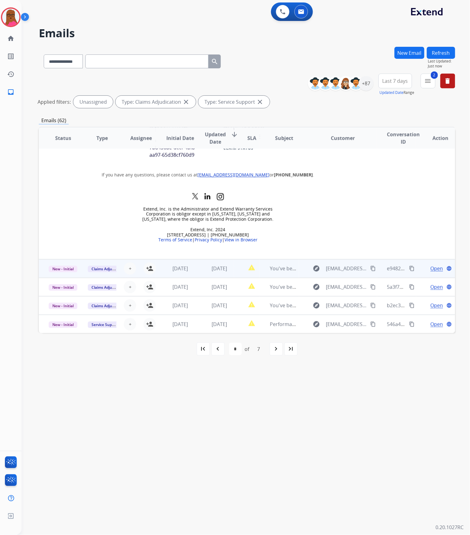
click at [260, 265] on td "You've been assigned a new service order: 01c19bdd-cb5f-4edb-8ffe-0215f387b051" at bounding box center [279, 269] width 39 height 18
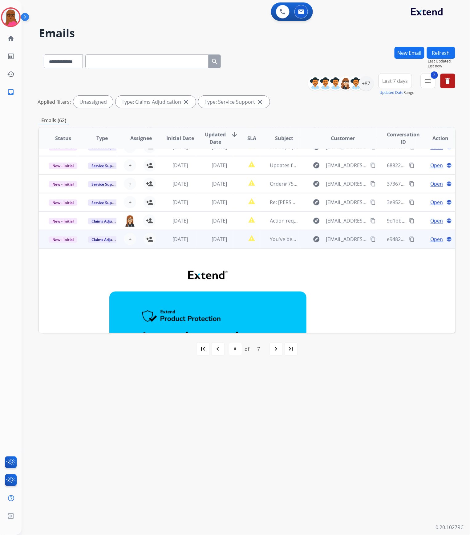
scroll to position [0, 0]
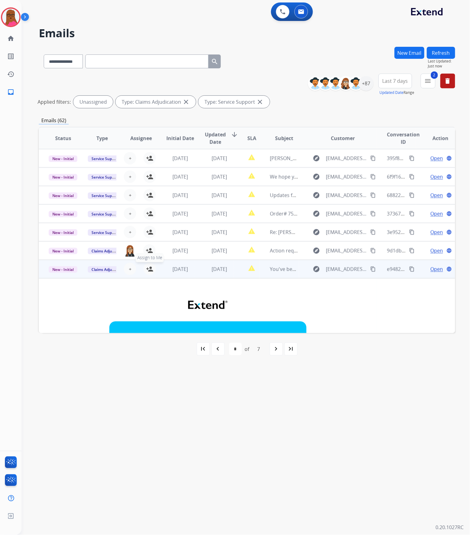
click at [152, 270] on mat-icon "person_add" at bounding box center [149, 268] width 7 height 7
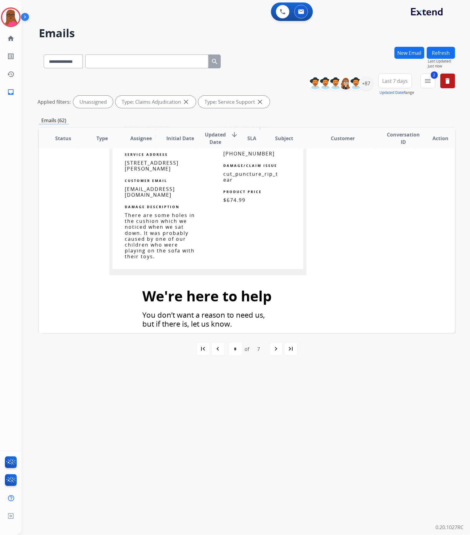
scroll to position [674, 0]
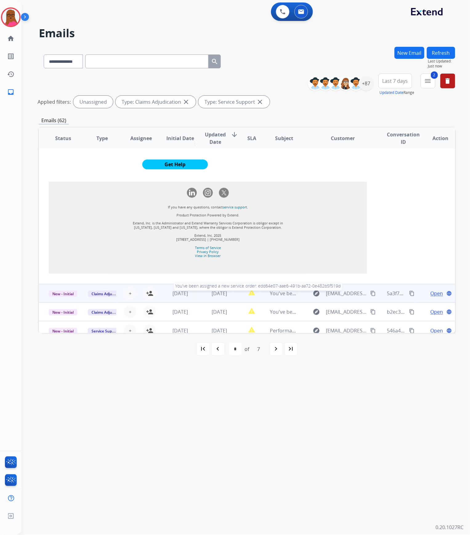
click at [276, 290] on span "You've been assigned a new service order: edd64e07-aae6-491b-aa72-0e482b5f519d" at bounding box center [367, 293] width 195 height 7
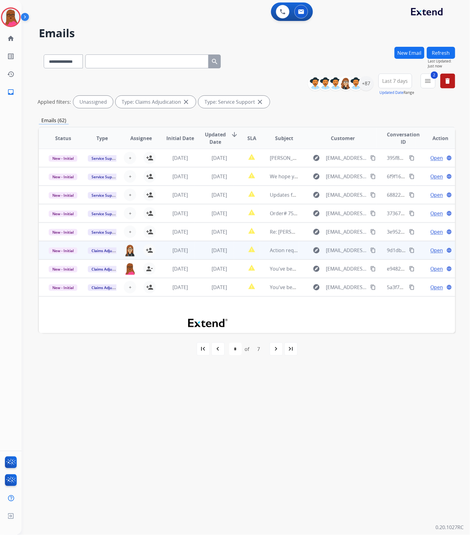
scroll to position [0, 0]
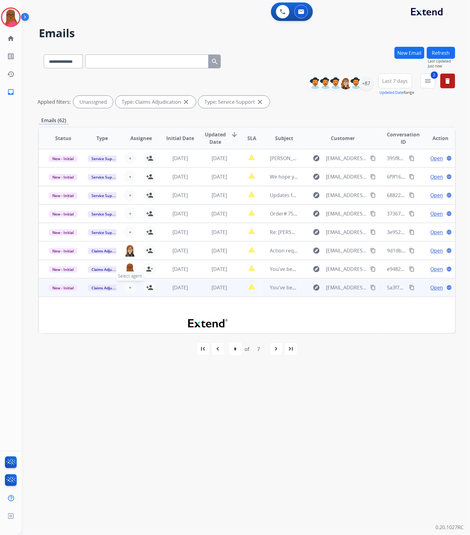
click at [129, 284] on span "+" at bounding box center [130, 287] width 3 height 7
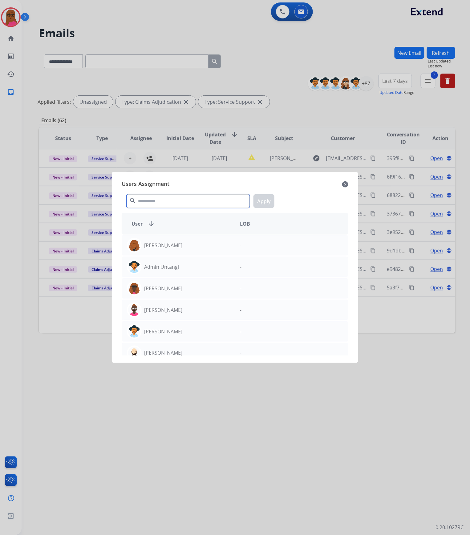
click at [209, 206] on input "text" at bounding box center [188, 201] width 123 height 14
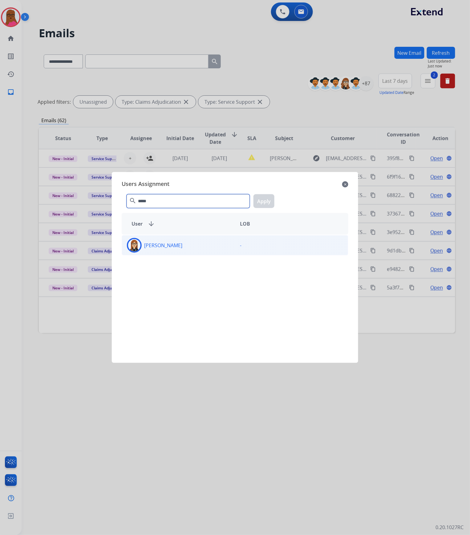
type input "*****"
click at [227, 247] on div "[PERSON_NAME]" at bounding box center [178, 245] width 113 height 15
click at [265, 196] on button "Apply" at bounding box center [263, 201] width 21 height 14
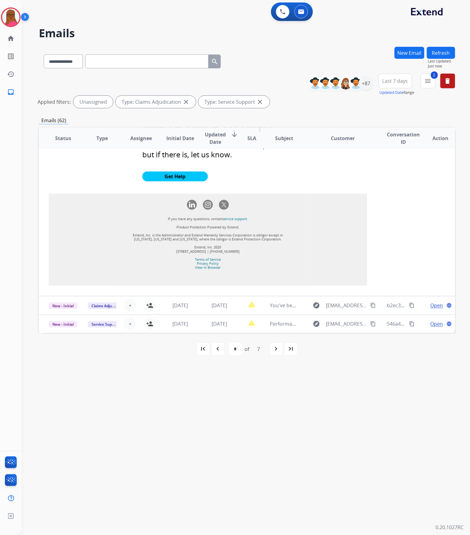
scroll to position [674, 0]
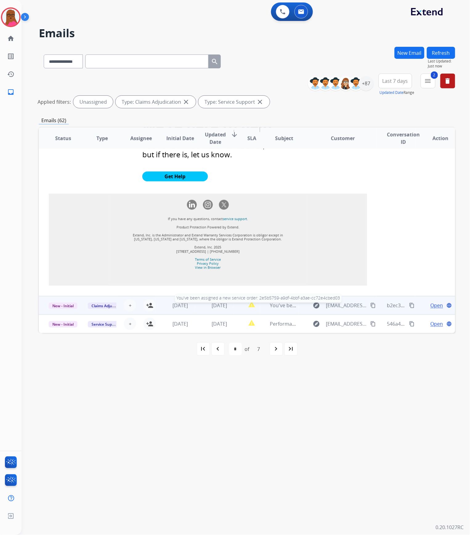
click at [270, 304] on span "You've been assigned a new service order: 2e5b5759-a9df-4bbf-a3ae-cc72e4cbed03" at bounding box center [366, 305] width 193 height 7
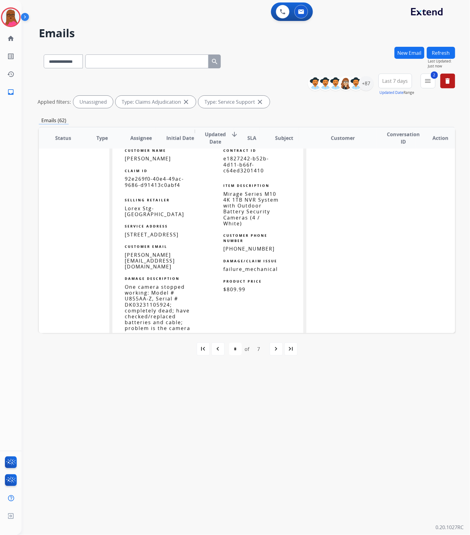
scroll to position [520, 0]
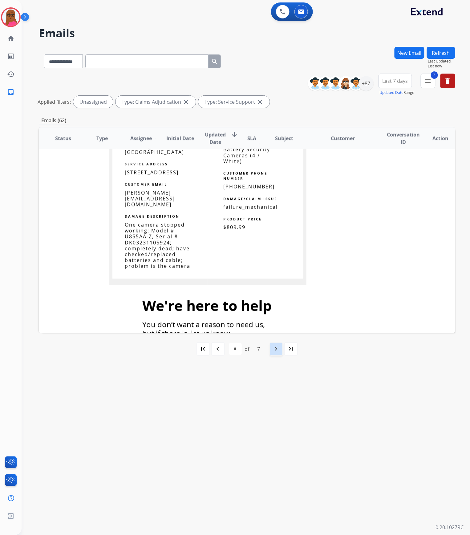
click at [279, 353] on div "navigate_next" at bounding box center [276, 349] width 14 height 14
select select "*"
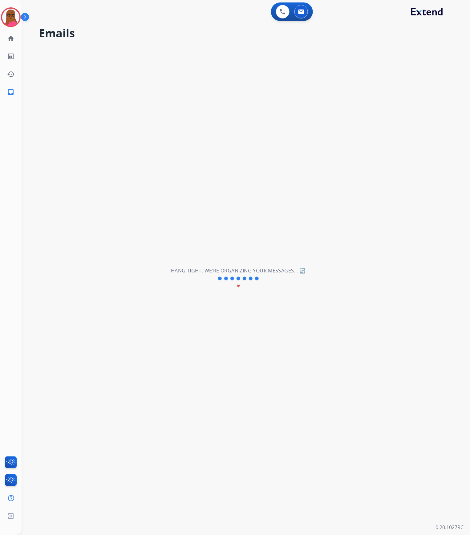
scroll to position [20, 0]
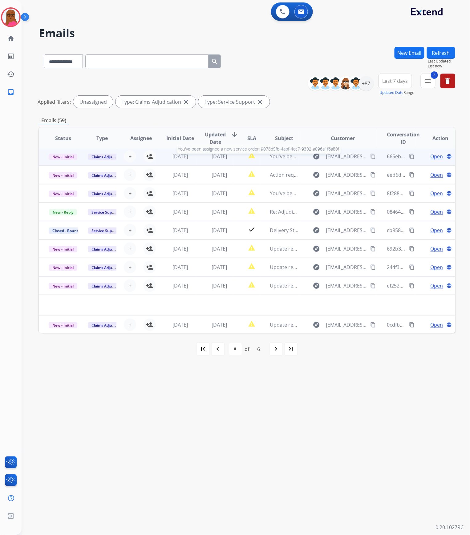
click at [277, 159] on span "You've been assigned a new service order: 9078d5fb-4abf-4cc7-9302-a096a1f6a80f" at bounding box center [365, 156] width 190 height 7
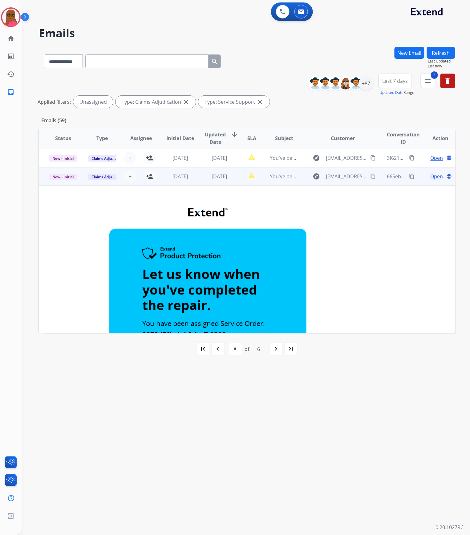
scroll to position [0, 0]
click at [152, 175] on button "person_add Assign to Me" at bounding box center [149, 177] width 12 height 12
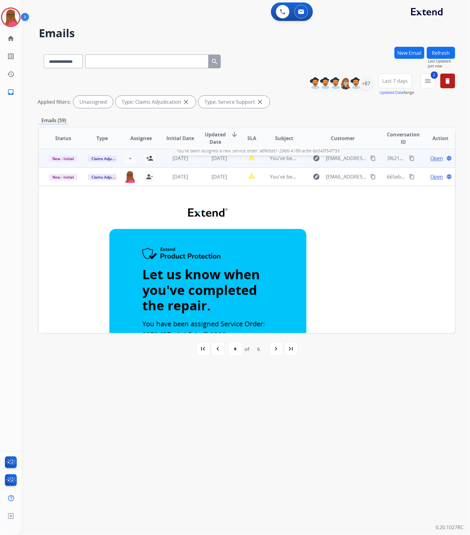
click at [291, 159] on span "You've been assigned a new service order: a6fe0dd1-2966-4186-ac6e-9a348f34f733" at bounding box center [365, 158] width 191 height 7
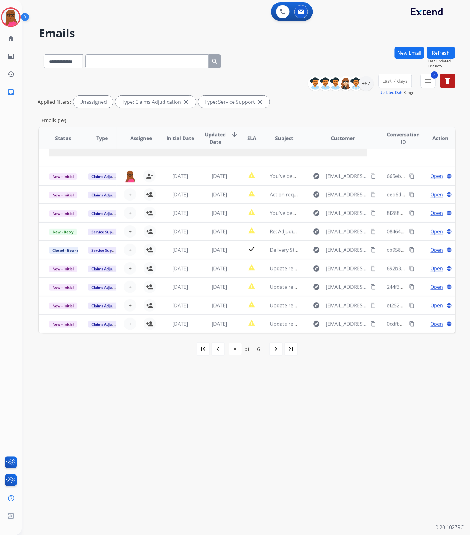
scroll to position [674, 0]
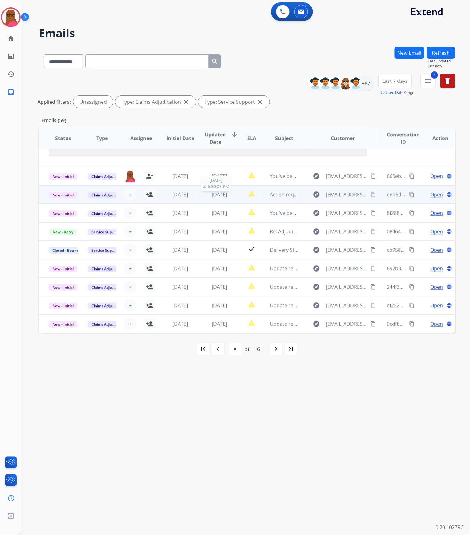
click at [224, 194] on span "[DATE]" at bounding box center [219, 194] width 15 height 7
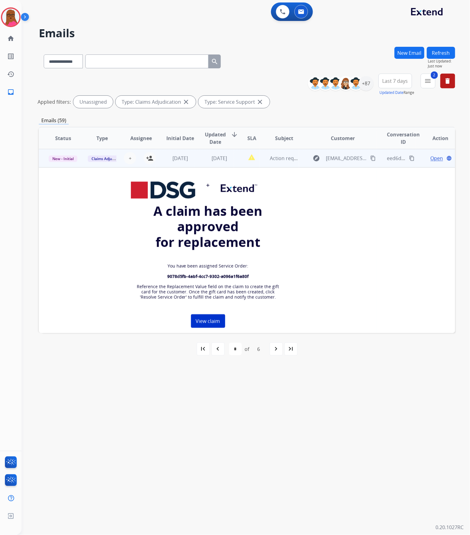
scroll to position [0, 0]
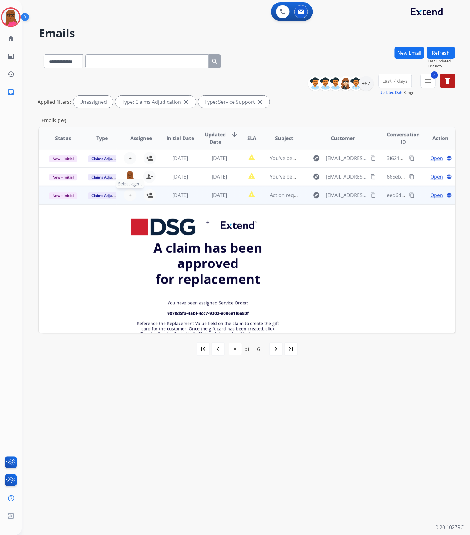
click at [125, 195] on button "+ Select agent" at bounding box center [130, 195] width 12 height 12
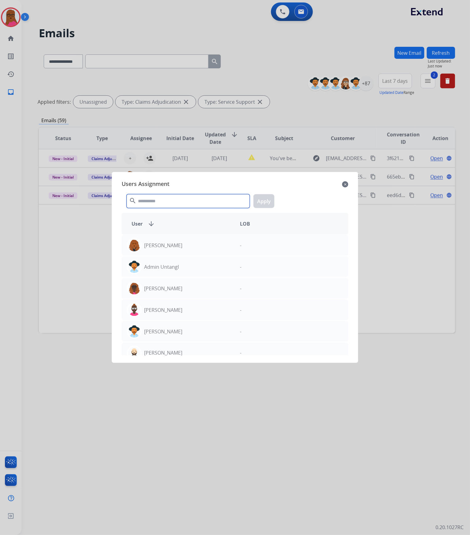
click at [146, 200] on input "text" at bounding box center [188, 201] width 123 height 14
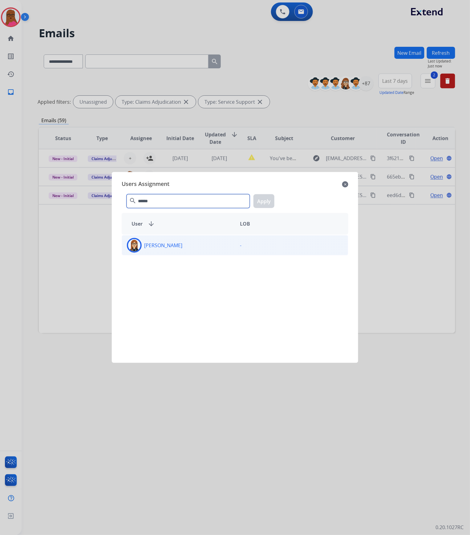
type input "******"
click at [200, 248] on div "[PERSON_NAME]" at bounding box center [178, 245] width 113 height 15
click at [263, 203] on button "Apply" at bounding box center [263, 201] width 21 height 14
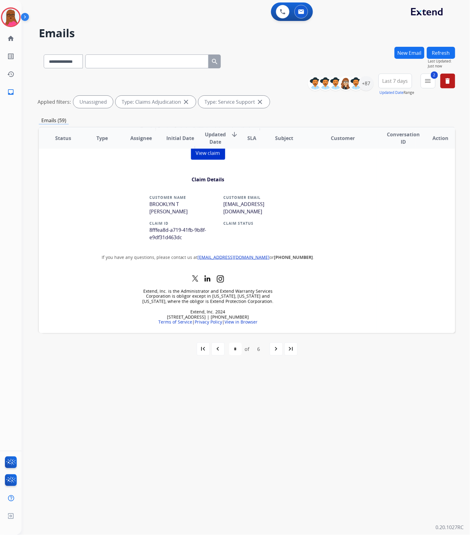
scroll to position [335, 0]
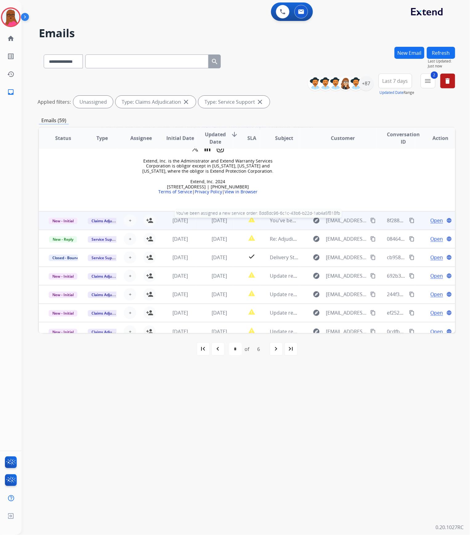
click at [275, 217] on span "You've been assigned a new service order: 8dd8dc96-6c1c-43b6-b22d-1ab4a5f818fb" at bounding box center [366, 220] width 193 height 7
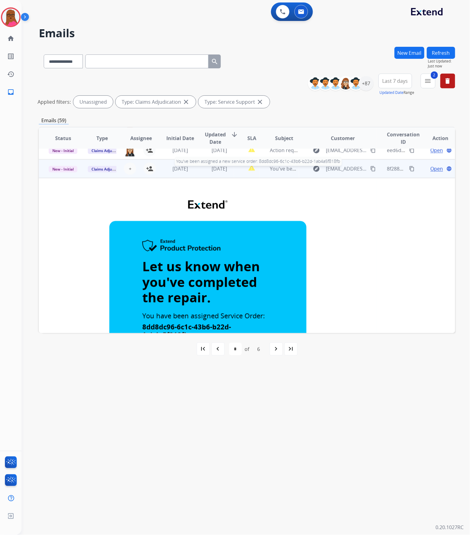
scroll to position [0, 0]
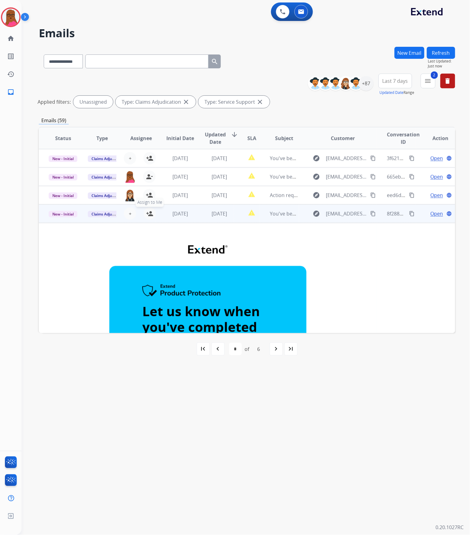
click at [147, 212] on mat-icon "person_add" at bounding box center [149, 213] width 7 height 7
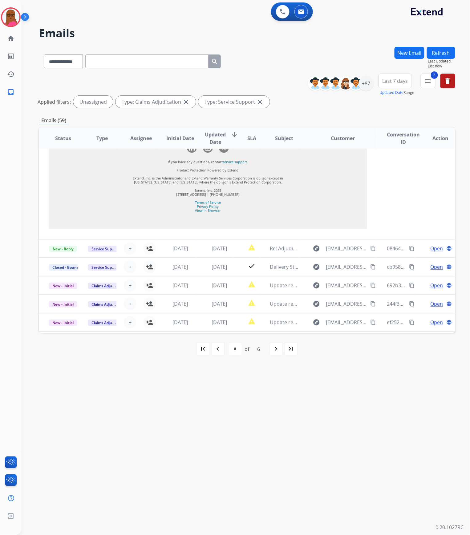
scroll to position [644, 0]
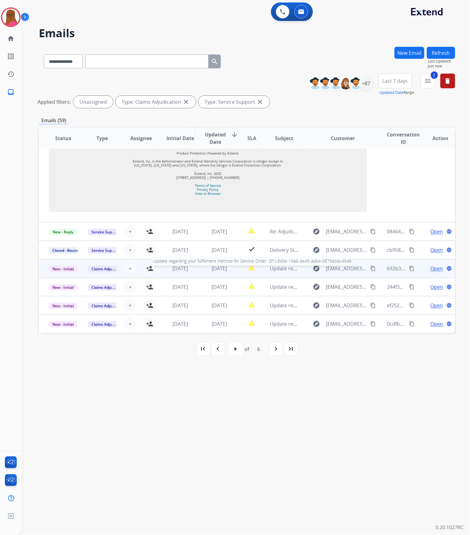
click at [280, 270] on span "Update regarding your fulfillment method for Service Order: 0f1c3b0e-13a9-4e45-…" at bounding box center [388, 268] width 236 height 7
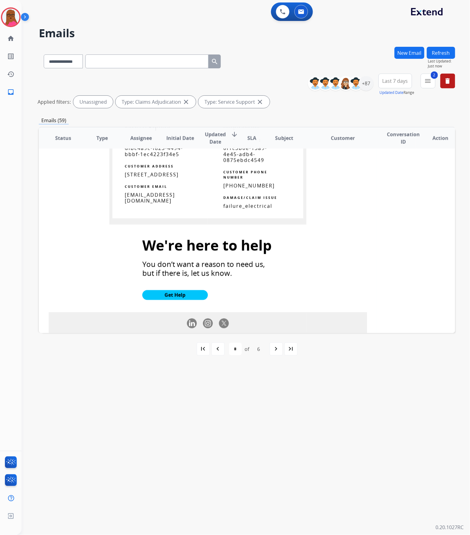
scroll to position [542, 0]
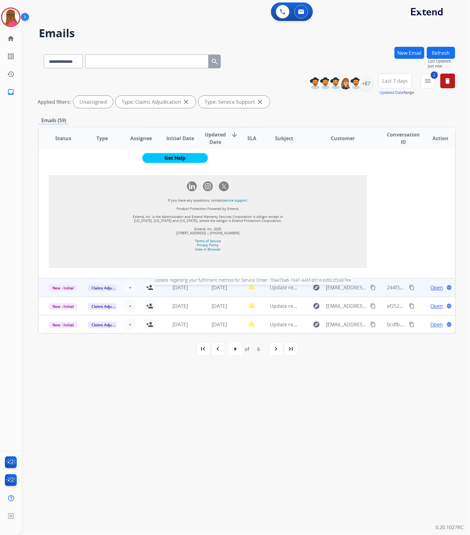
click at [279, 289] on span "Update regarding your fulfillment method for Service Order: 70a47ba6-74a7-445f-…" at bounding box center [387, 287] width 235 height 7
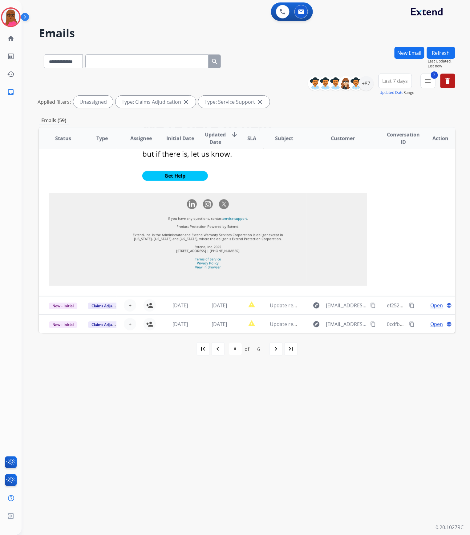
scroll to position [554, 0]
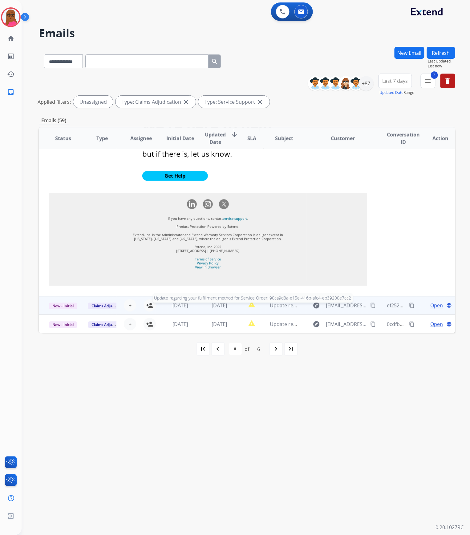
click at [284, 307] on span "Update regarding your fulfillment method for Service Order: 90ca9d3a-e15e-416b-…" at bounding box center [387, 305] width 234 height 7
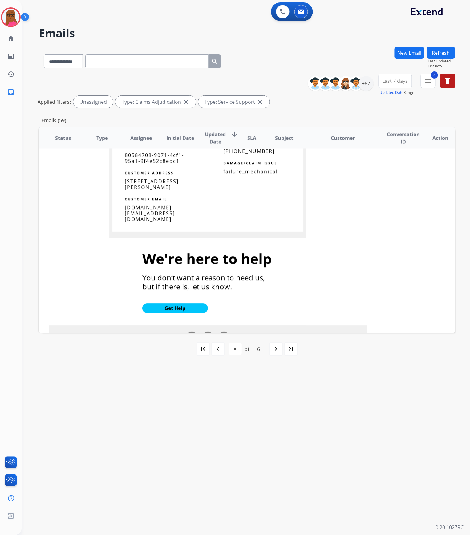
scroll to position [584, 0]
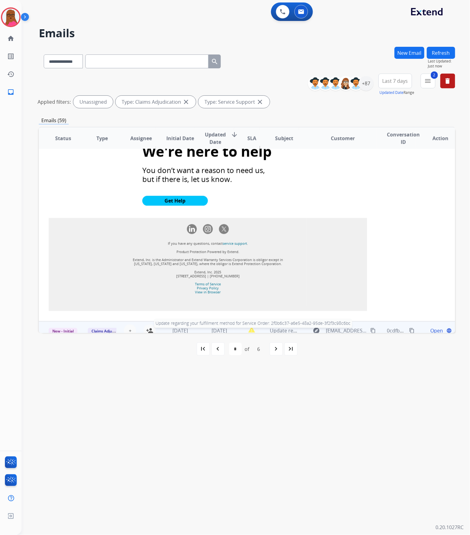
click at [281, 327] on span "Update regarding your fulfillment method for Service Order: 2f0b6c37-a6e5-48a2-…" at bounding box center [386, 330] width 232 height 7
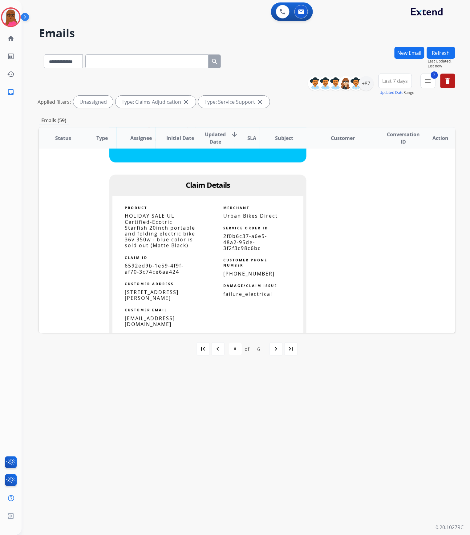
scroll to position [454, 0]
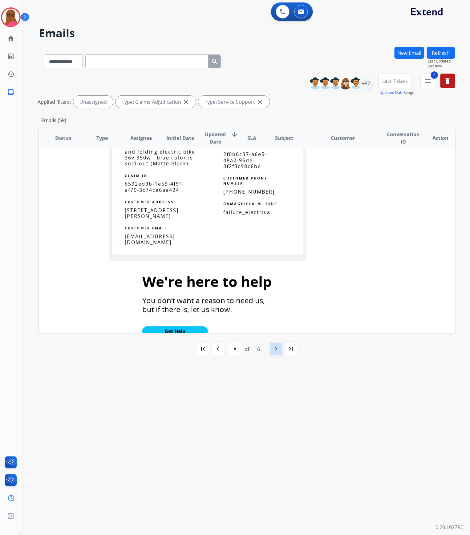
click at [272, 350] on div "navigate_next" at bounding box center [276, 349] width 14 height 14
select select "*"
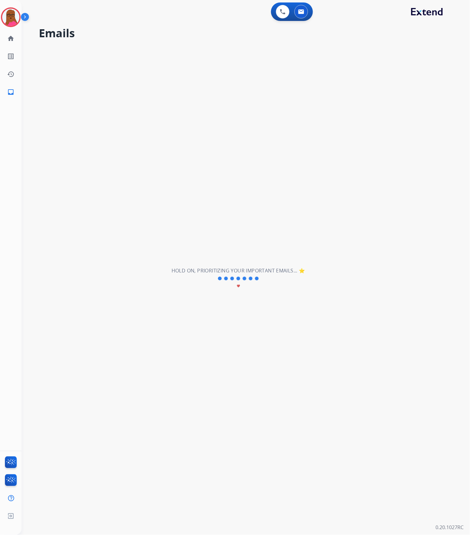
scroll to position [0, 0]
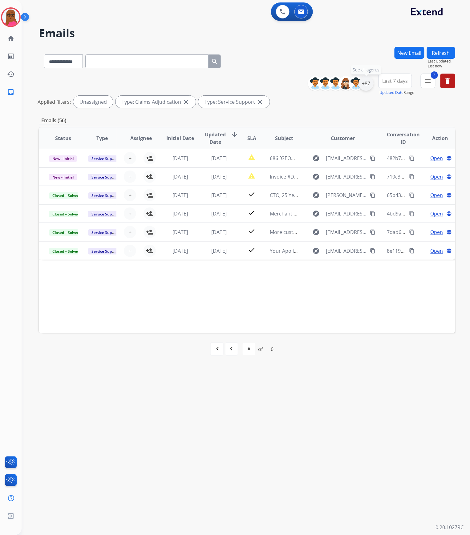
click at [370, 84] on div "+87" at bounding box center [366, 83] width 15 height 15
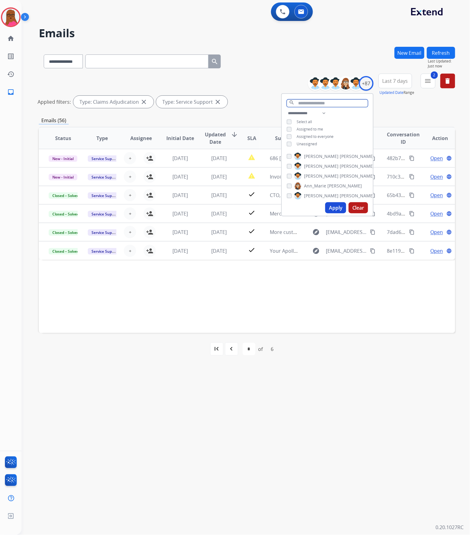
click at [319, 105] on input "text" at bounding box center [327, 103] width 81 height 8
type input "****"
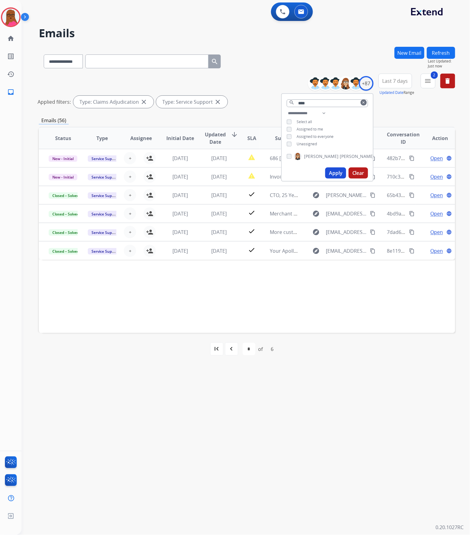
click at [288, 158] on div "[PERSON_NAME]" at bounding box center [330, 156] width 87 height 7
click at [333, 171] on button "Apply" at bounding box center [335, 172] width 21 height 11
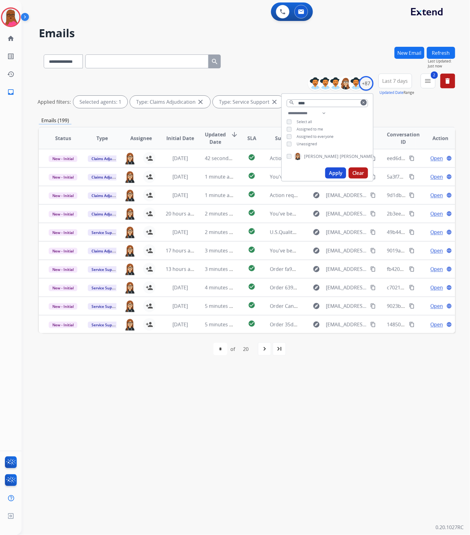
click at [261, 352] on div "navigate_next" at bounding box center [265, 349] width 14 height 14
select select "*"
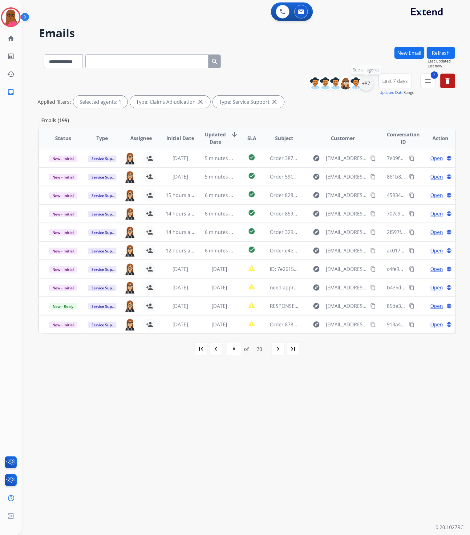
click at [364, 84] on div "+87" at bounding box center [366, 83] width 15 height 15
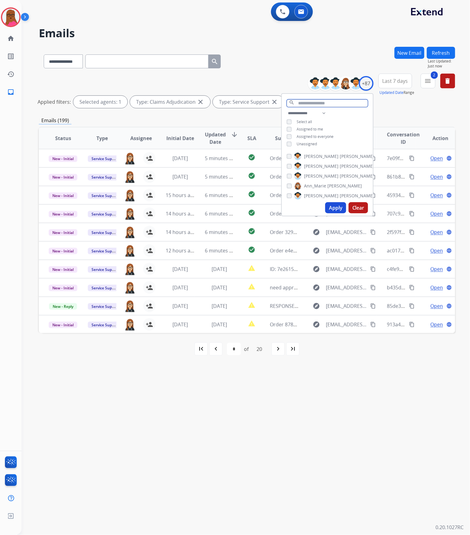
click at [320, 100] on input "text" at bounding box center [327, 103] width 81 height 8
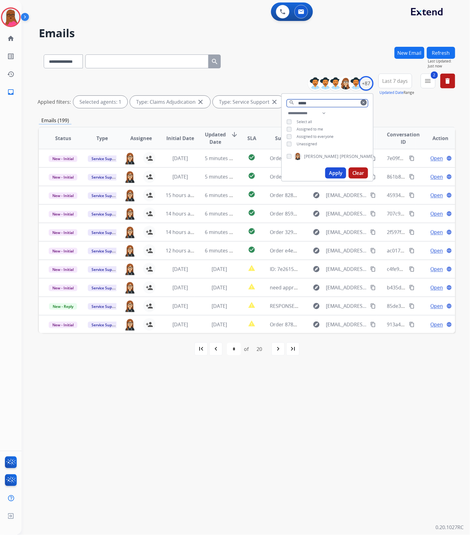
type input "*****"
click at [293, 128] on div "Assigned to me" at bounding box center [305, 129] width 36 height 5
click at [330, 166] on div "Apply Clear" at bounding box center [327, 173] width 91 height 16
click at [333, 172] on button "Apply" at bounding box center [335, 172] width 21 height 11
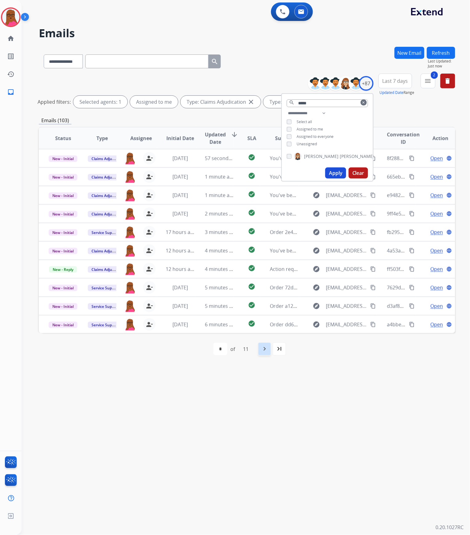
click at [265, 345] on div "navigate_next" at bounding box center [265, 349] width 14 height 14
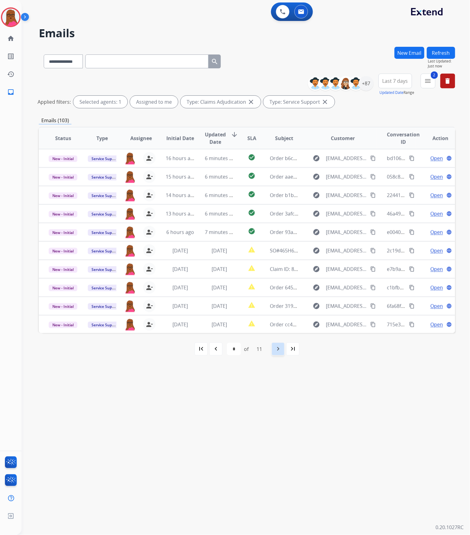
click at [282, 352] on mat-icon "navigate_next" at bounding box center [277, 348] width 7 height 7
click at [281, 352] on mat-icon "navigate_next" at bounding box center [277, 348] width 7 height 7
click at [5, 15] on img at bounding box center [10, 17] width 17 height 17
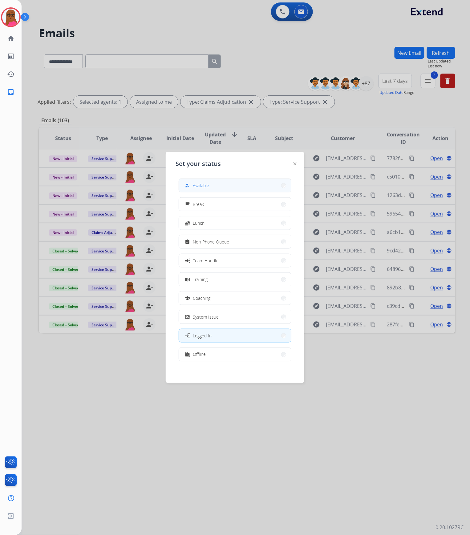
click at [217, 184] on button "how_to_reg Available" at bounding box center [235, 185] width 112 height 13
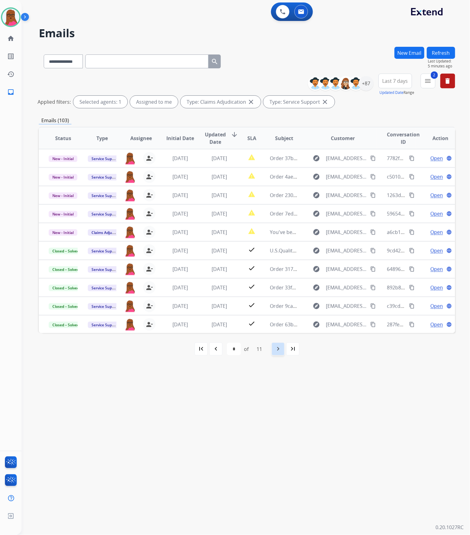
click at [276, 350] on mat-icon "navigate_next" at bounding box center [277, 348] width 7 height 7
select select "*"
click at [409, 53] on button "New Email" at bounding box center [409, 53] width 30 height 12
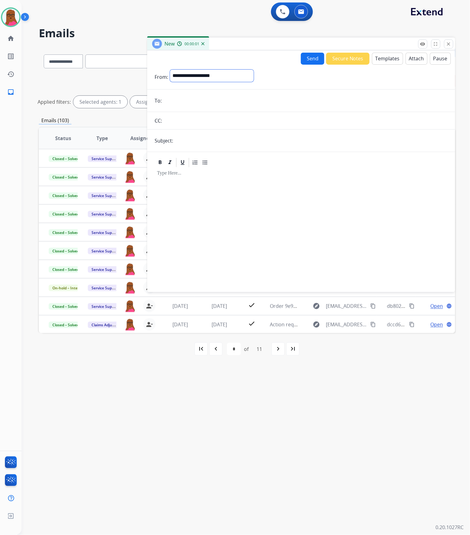
click at [254, 73] on select "**********" at bounding box center [212, 76] width 84 height 12
select select "**********"
click at [170, 70] on select "**********" at bounding box center [212, 76] width 84 height 12
click at [242, 103] on input "email" at bounding box center [305, 101] width 284 height 12
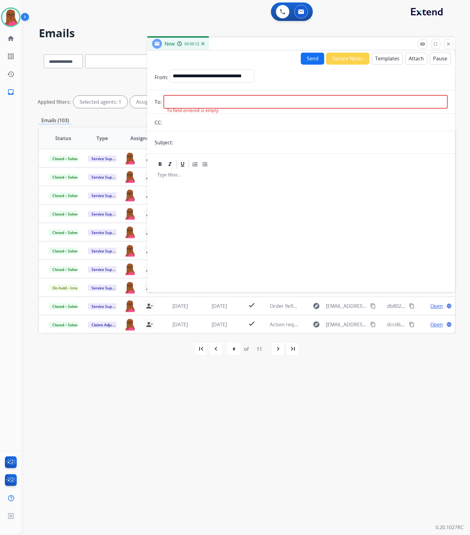
click at [304, 97] on input "email" at bounding box center [305, 102] width 284 height 14
paste input "**********"
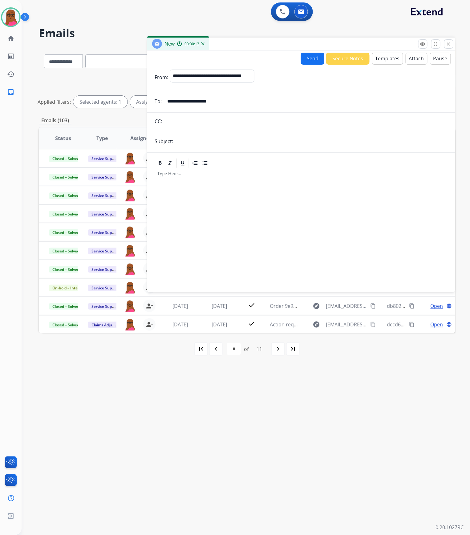
type input "**********"
click at [305, 146] on input "text" at bounding box center [311, 141] width 273 height 12
type input "**********"
click at [211, 177] on p at bounding box center [301, 174] width 288 height 6
click at [378, 60] on button "Templates" at bounding box center [387, 59] width 31 height 12
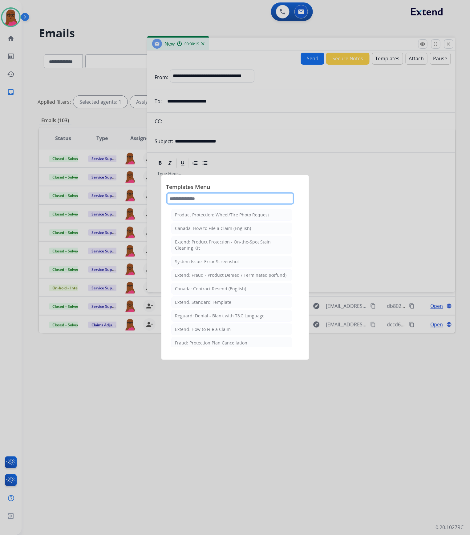
click at [273, 196] on input "text" at bounding box center [230, 198] width 128 height 12
click at [361, 217] on div at bounding box center [235, 267] width 470 height 535
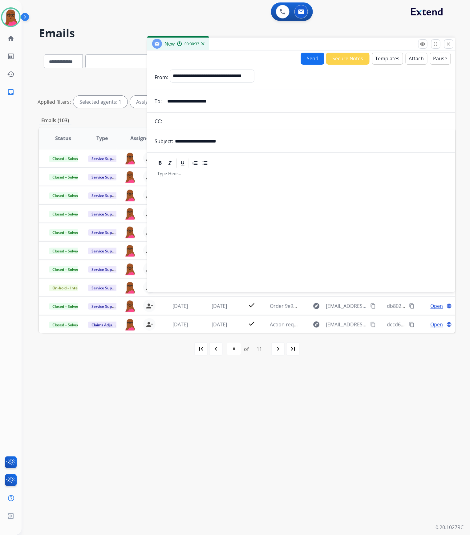
click at [252, 104] on input "**********" at bounding box center [305, 101] width 284 height 12
paste input "**********"
type input "**********"
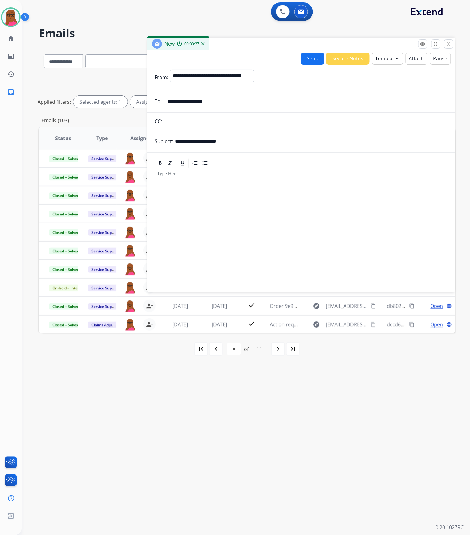
click at [258, 186] on div at bounding box center [301, 227] width 293 height 117
click at [392, 62] on button "Templates" at bounding box center [387, 59] width 31 height 12
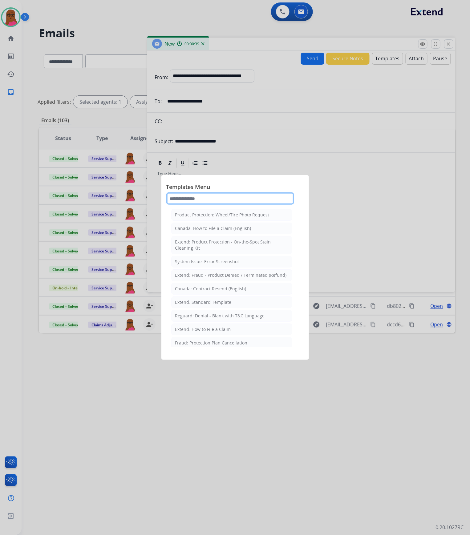
click at [217, 200] on input "text" at bounding box center [230, 198] width 128 height 12
click at [235, 307] on li "Extend: Standard Template" at bounding box center [231, 302] width 121 height 12
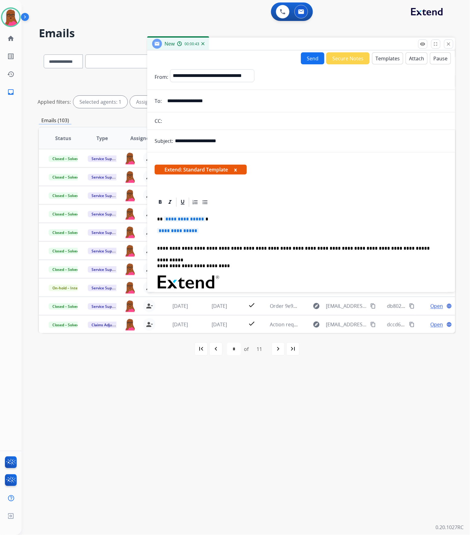
click at [192, 222] on p "**********" at bounding box center [298, 219] width 283 height 6
click at [195, 216] on span "**********" at bounding box center [185, 218] width 42 height 5
click at [190, 229] on span "**********" at bounding box center [178, 230] width 42 height 5
click at [165, 231] on span "**********" at bounding box center [178, 230] width 42 height 5
drag, startPoint x: 193, startPoint y: 231, endPoint x: 185, endPoint y: 231, distance: 8.6
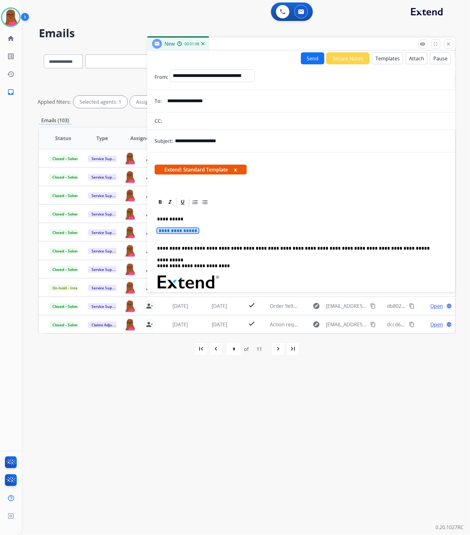
drag, startPoint x: 185, startPoint y: 231, endPoint x: 249, endPoint y: 217, distance: 66.1
click at [249, 218] on p "**********" at bounding box center [298, 219] width 283 height 6
click at [199, 230] on span "**********" at bounding box center [178, 230] width 42 height 5
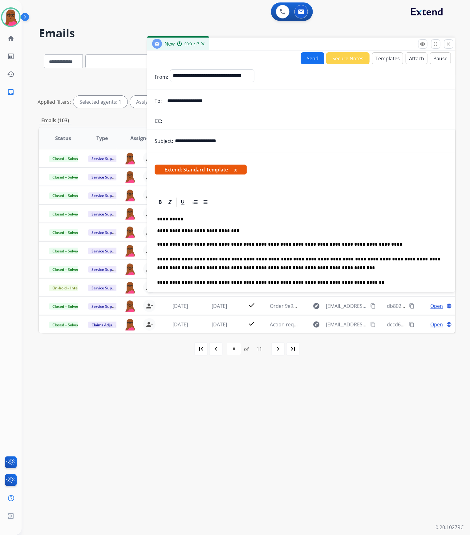
click at [239, 169] on span "Extend: Standard Template x" at bounding box center [201, 170] width 92 height 10
click at [236, 171] on button "x" at bounding box center [235, 169] width 3 height 7
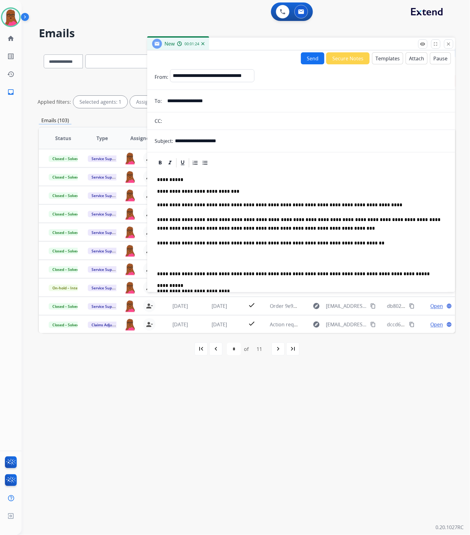
click at [313, 59] on button "Send" at bounding box center [312, 58] width 23 height 12
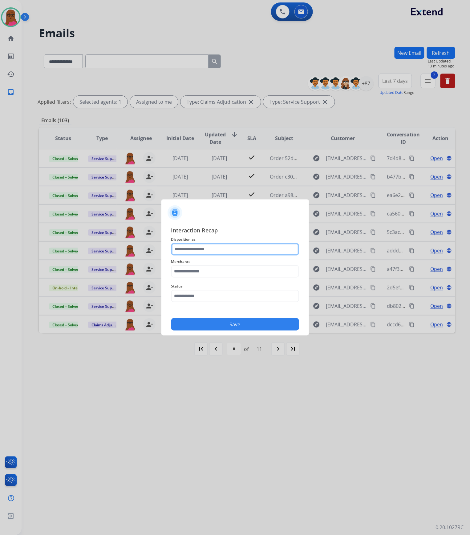
click at [227, 246] on input "text" at bounding box center [235, 249] width 128 height 12
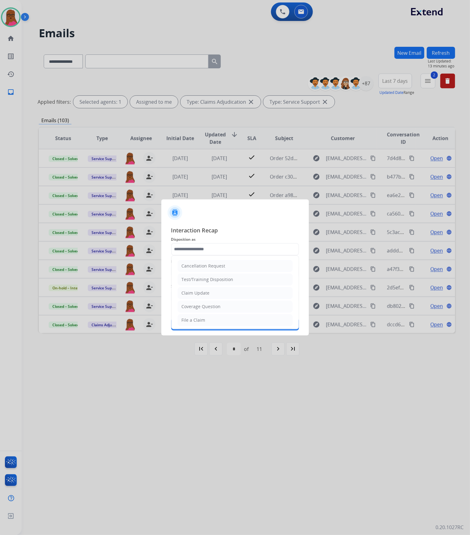
click at [206, 293] on div "Claim Update" at bounding box center [196, 293] width 28 height 6
type input "**********"
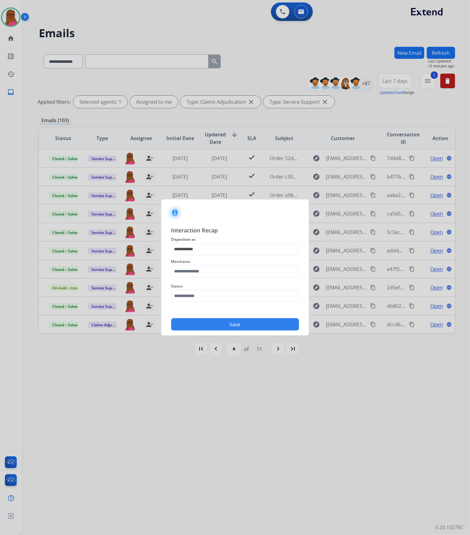
click at [212, 264] on span "Merchants" at bounding box center [235, 261] width 128 height 7
click at [211, 272] on input "text" at bounding box center [235, 271] width 128 height 12
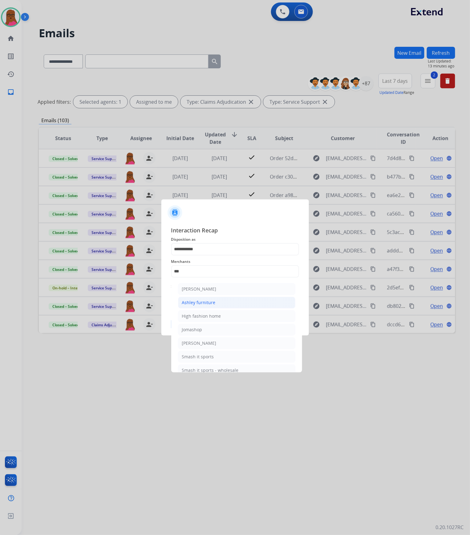
click at [228, 301] on li "Ashley furniture" at bounding box center [236, 303] width 117 height 12
type input "**********"
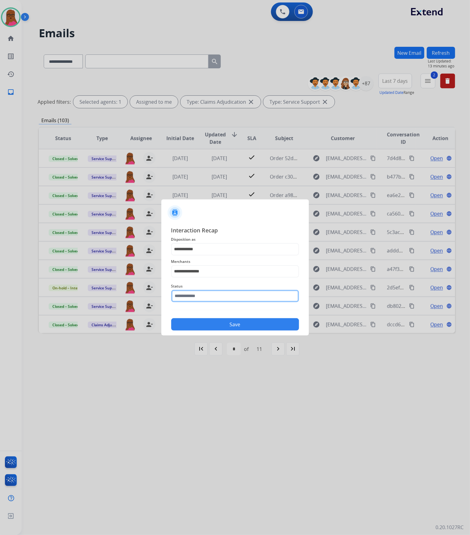
click at [229, 298] on input "text" at bounding box center [235, 296] width 128 height 12
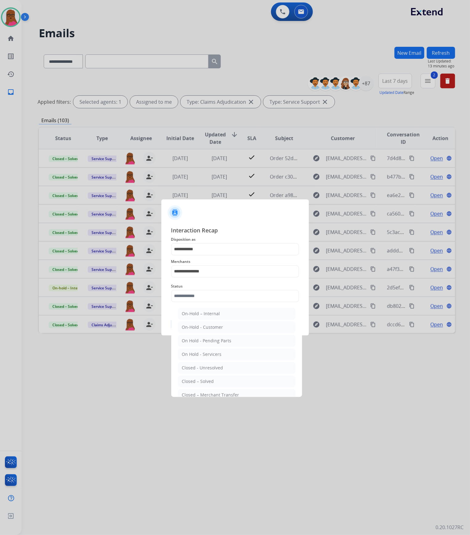
drag, startPoint x: 209, startPoint y: 383, endPoint x: 216, endPoint y: 370, distance: 14.9
click at [208, 383] on div "Closed – Solved" at bounding box center [198, 381] width 32 height 6
type input "**********"
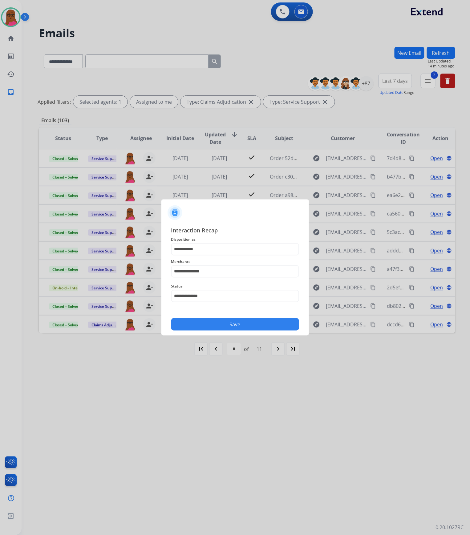
click at [260, 328] on button "Save" at bounding box center [235, 324] width 128 height 12
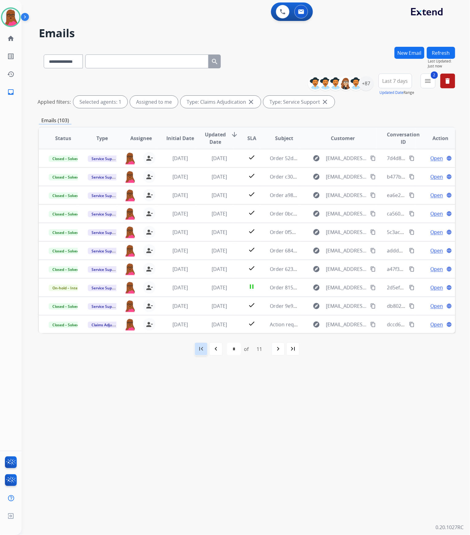
click at [200, 349] on mat-icon "first_page" at bounding box center [200, 348] width 7 height 7
select select "*"
click at [359, 82] on div "+87" at bounding box center [366, 83] width 15 height 15
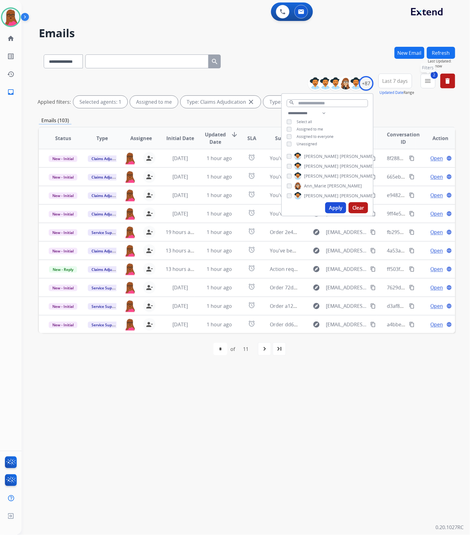
click at [432, 83] on button "2 menu Filters" at bounding box center [428, 81] width 15 height 15
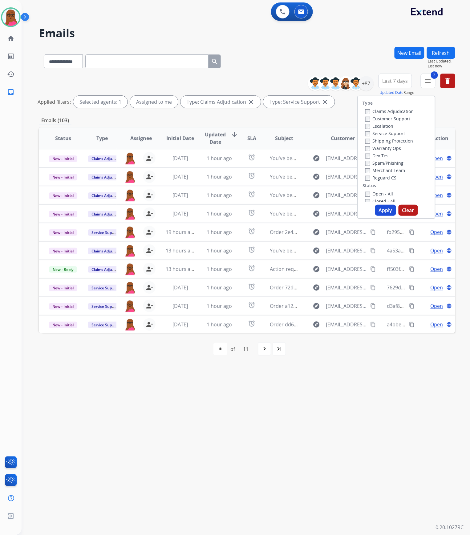
click at [409, 208] on button "Clear" at bounding box center [407, 210] width 19 height 11
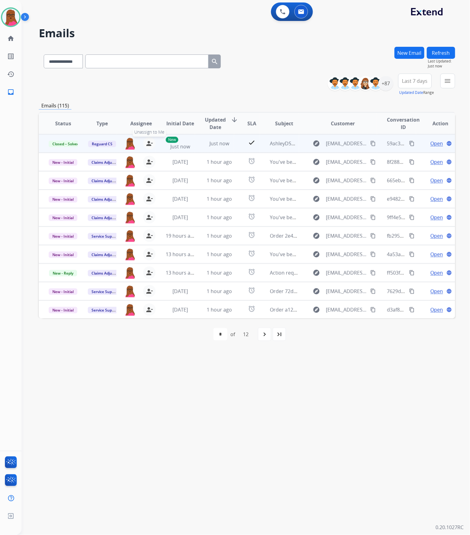
click at [148, 143] on mat-icon "person_remove" at bounding box center [149, 143] width 7 height 7
click at [132, 145] on button "+ Select agent" at bounding box center [130, 143] width 12 height 12
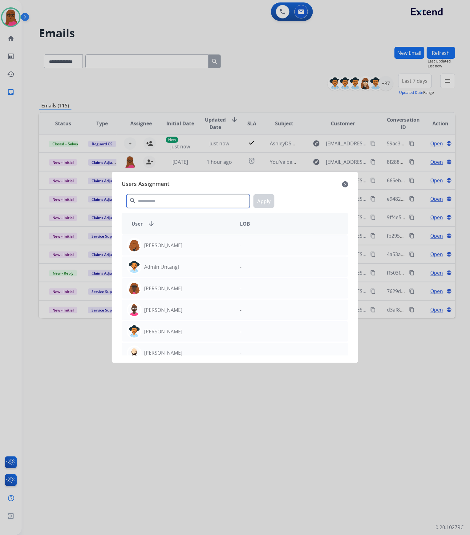
click at [158, 195] on input "text" at bounding box center [188, 201] width 123 height 14
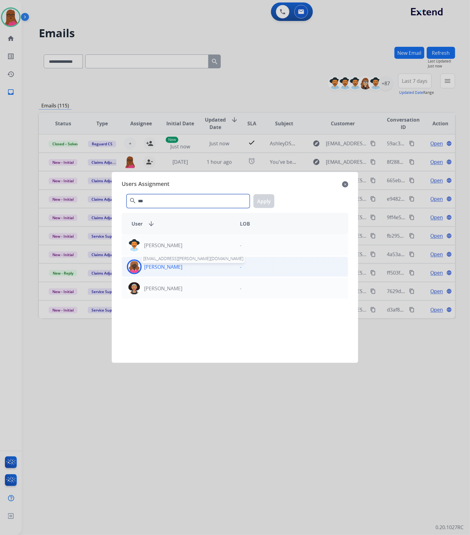
type input "***"
click at [172, 266] on p "[PERSON_NAME]" at bounding box center [163, 266] width 38 height 7
click at [265, 199] on button "Apply" at bounding box center [263, 201] width 21 height 14
